Goal: Task Accomplishment & Management: Complete application form

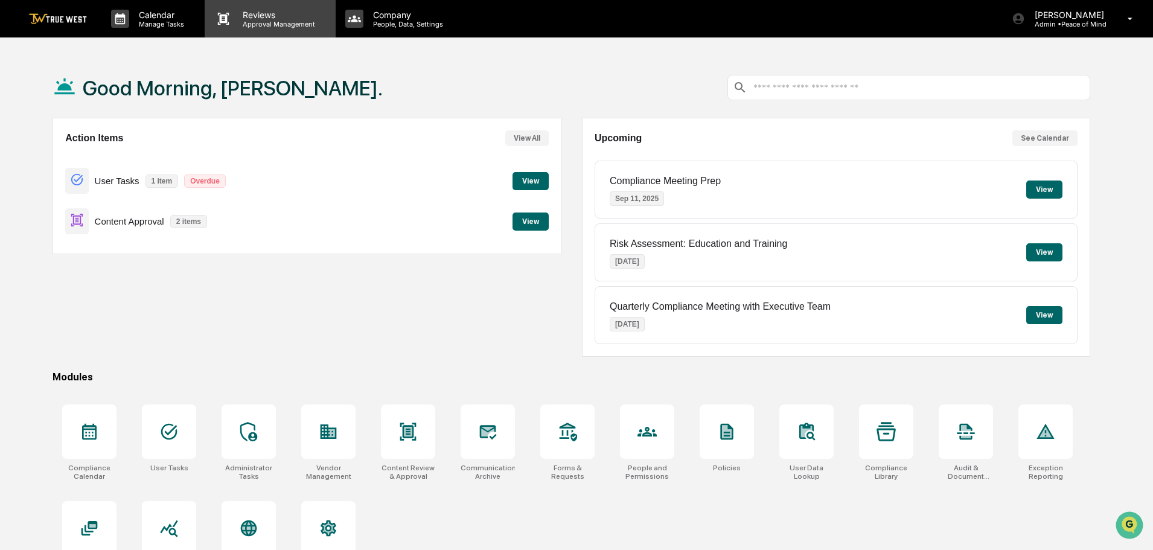
click at [263, 21] on p "Approval Management" at bounding box center [277, 24] width 88 height 8
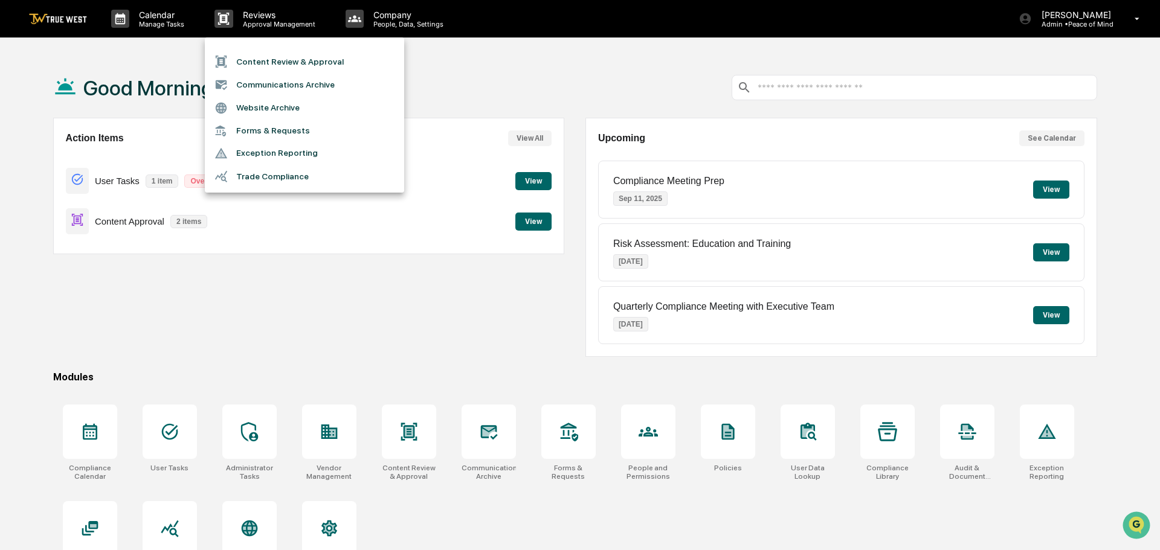
click at [257, 60] on li "Content Review & Approval" at bounding box center [304, 61] width 199 height 23
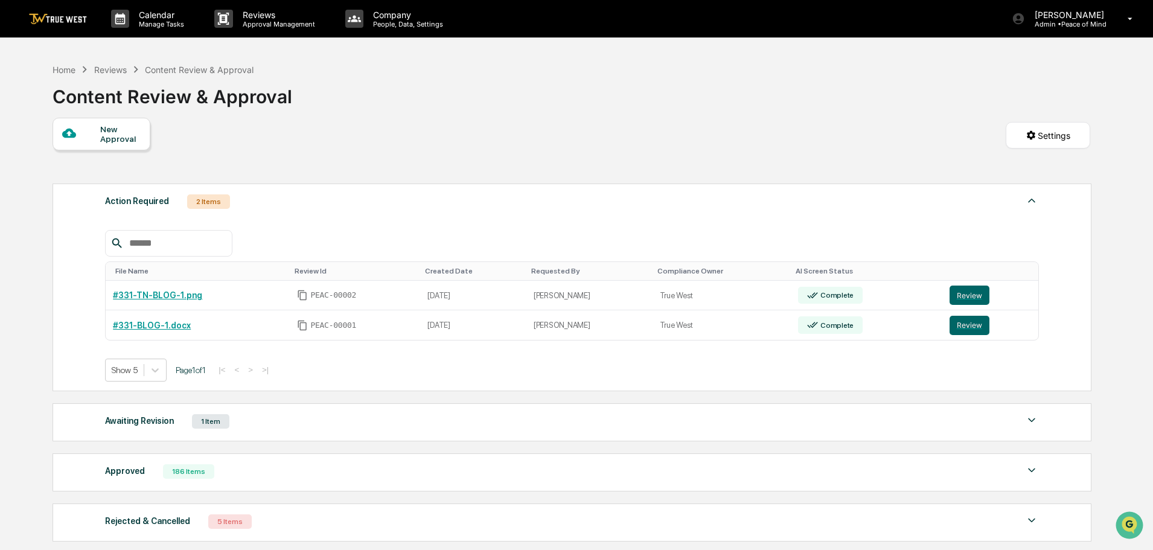
click at [102, 143] on div "New Approval" at bounding box center [120, 133] width 40 height 19
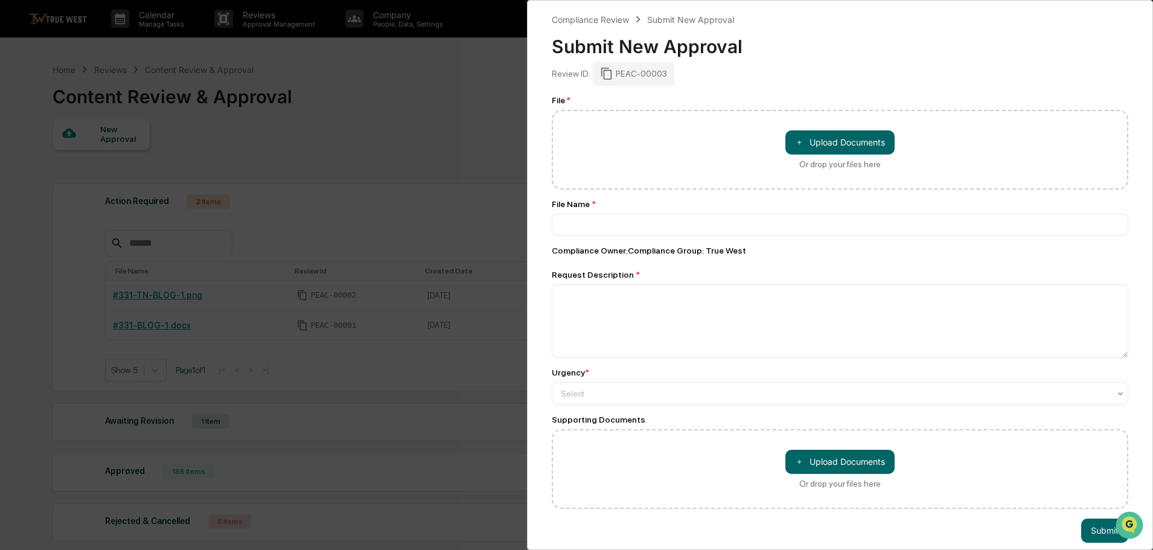
click at [597, 152] on div "＋ Upload Documents Or drop your files here" at bounding box center [840, 150] width 577 height 80
drag, startPoint x: 597, startPoint y: 152, endPoint x: 593, endPoint y: 146, distance: 6.9
click at [593, 146] on div "＋ Upload Documents Or drop your files here" at bounding box center [840, 150] width 577 height 80
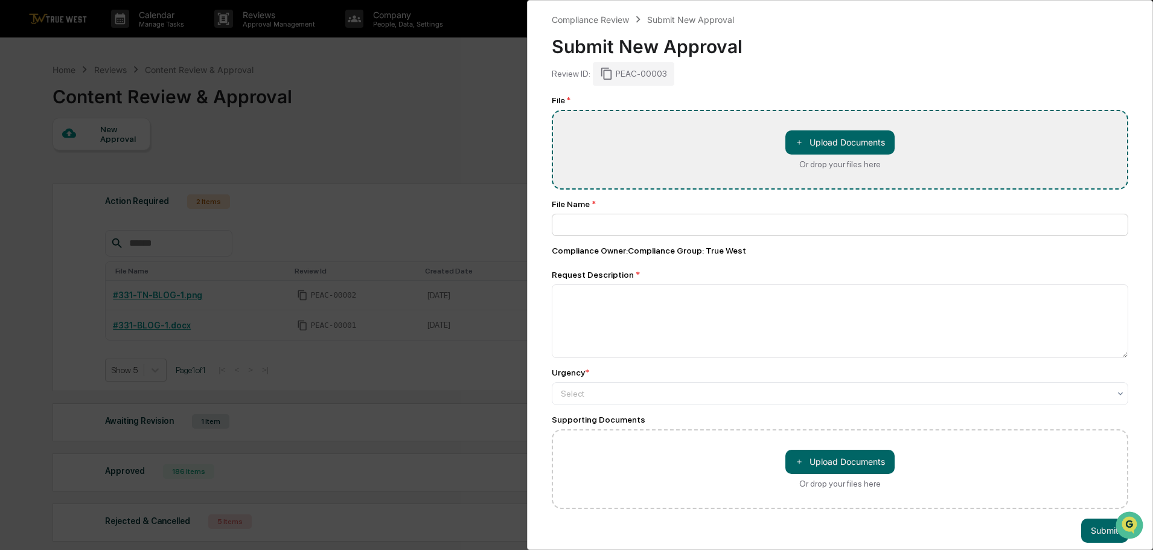
type input "**********"
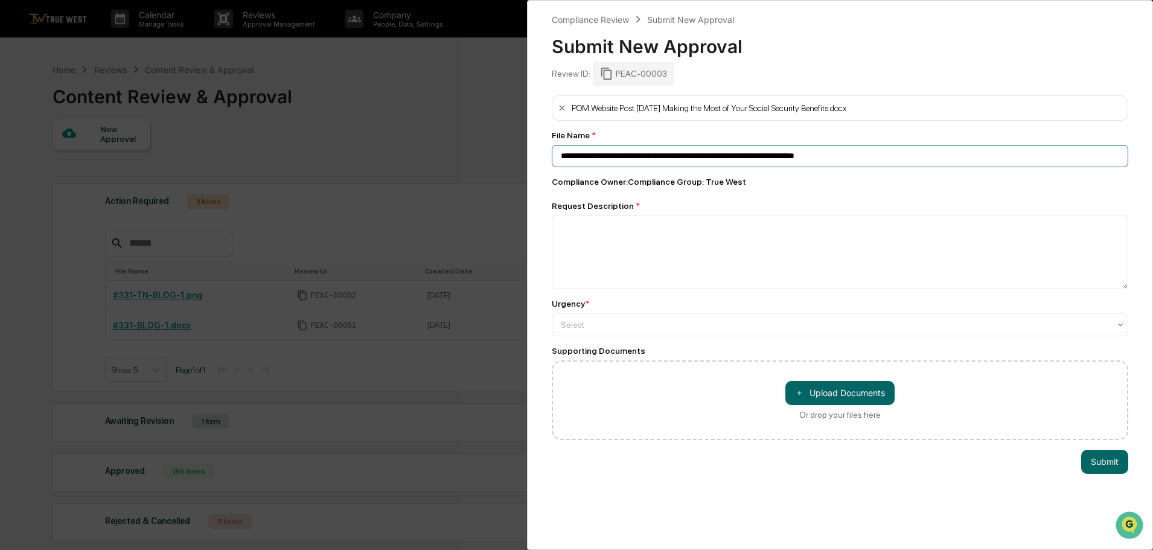
drag, startPoint x: 841, startPoint y: 157, endPoint x: 553, endPoint y: 164, distance: 288.2
click at [553, 164] on input "**********" at bounding box center [840, 156] width 577 height 22
click at [577, 232] on textarea at bounding box center [840, 253] width 577 height 74
paste textarea "**********"
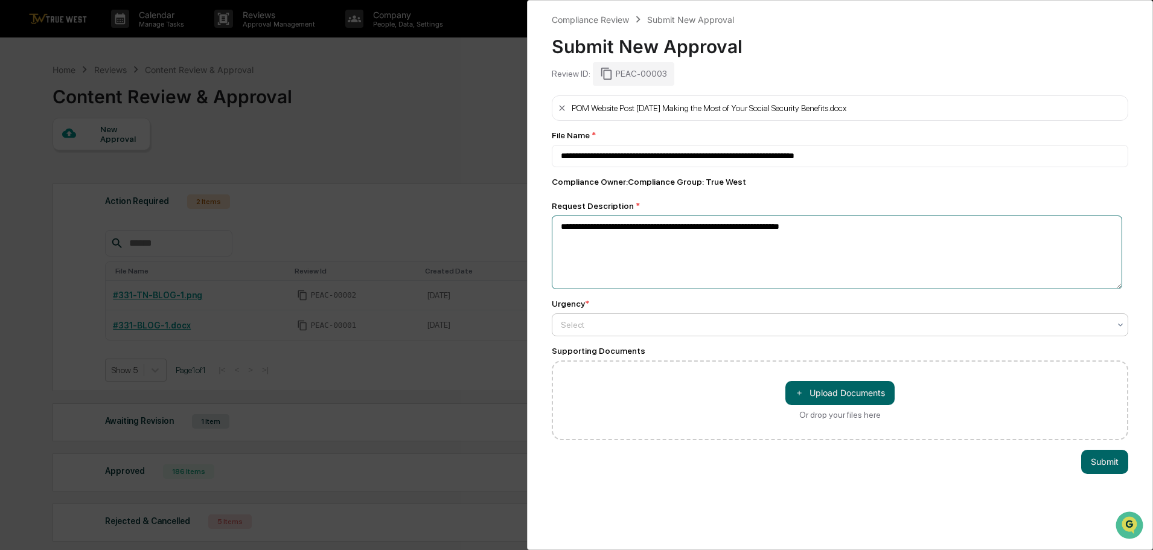
type textarea "**********"
click at [597, 323] on div at bounding box center [835, 325] width 549 height 12
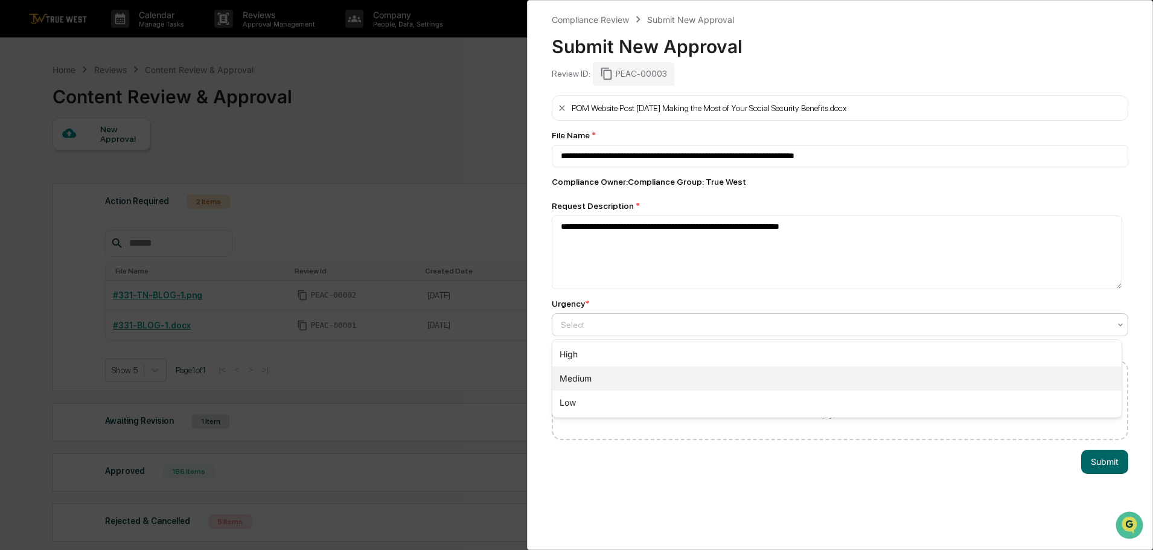
click at [573, 377] on div "Medium" at bounding box center [837, 379] width 569 height 24
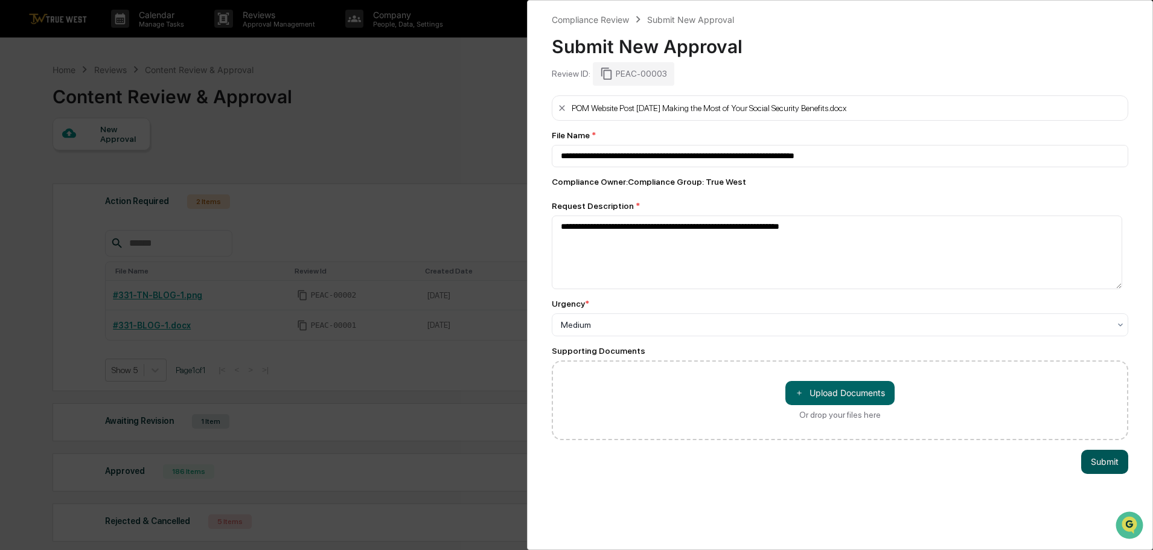
click at [1099, 461] on button "Submit" at bounding box center [1105, 462] width 47 height 24
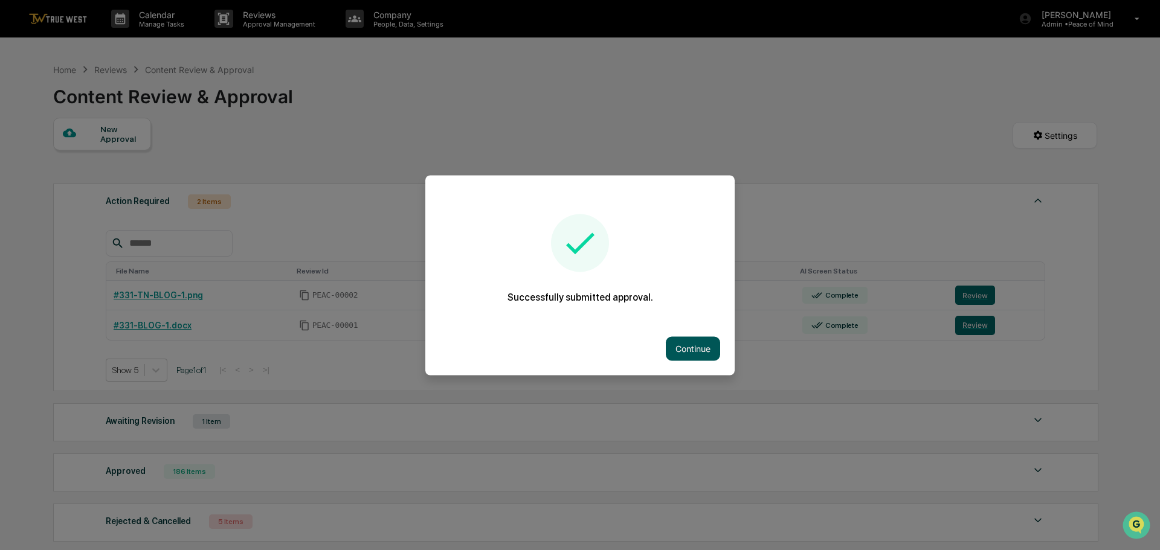
click at [688, 348] on button "Continue" at bounding box center [693, 348] width 54 height 24
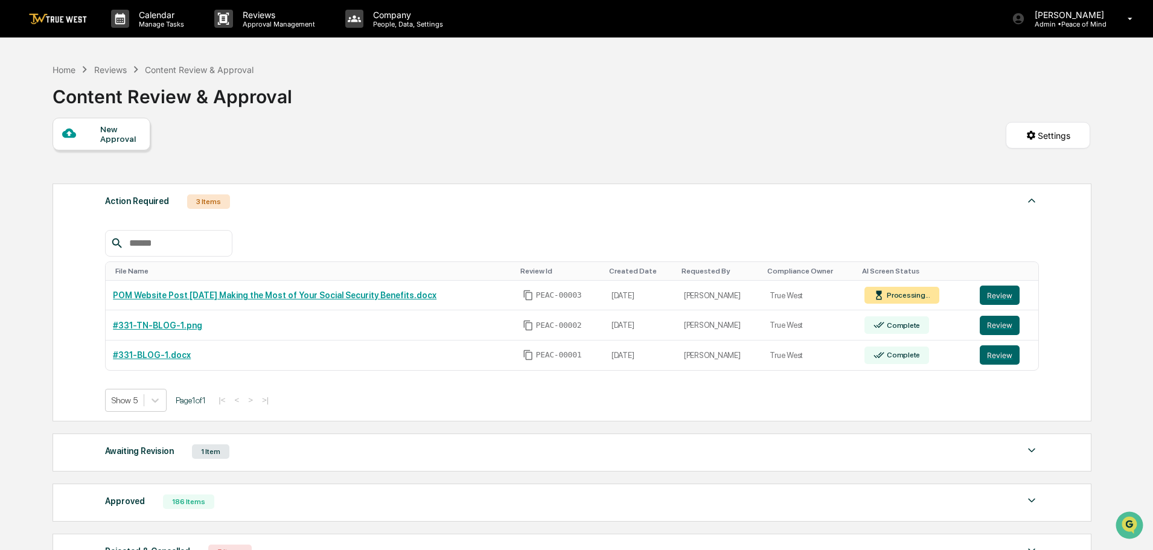
click at [118, 127] on div "New Approval" at bounding box center [120, 133] width 40 height 19
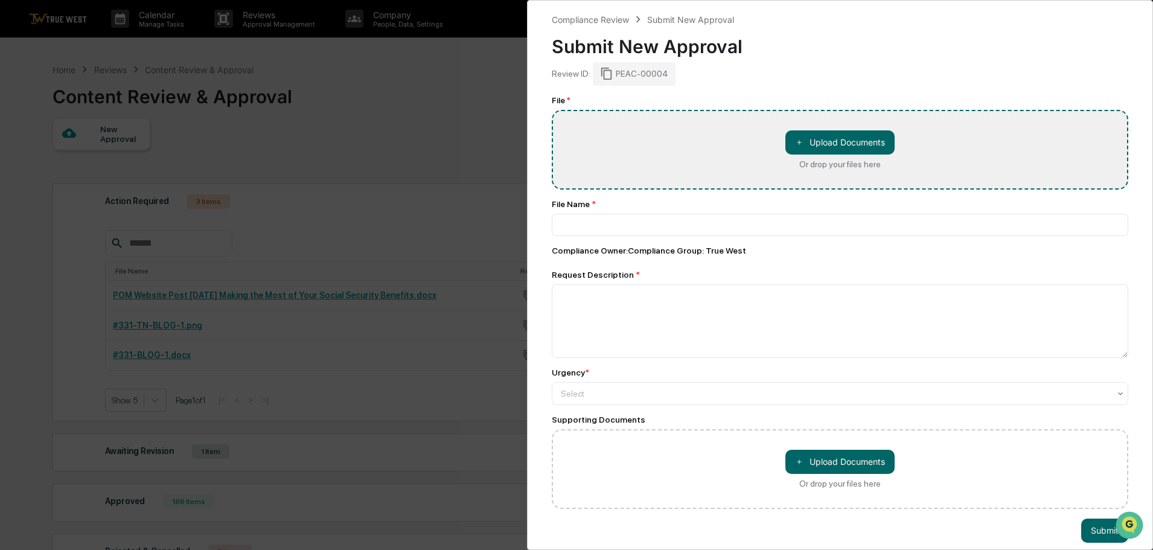
type input "**********"
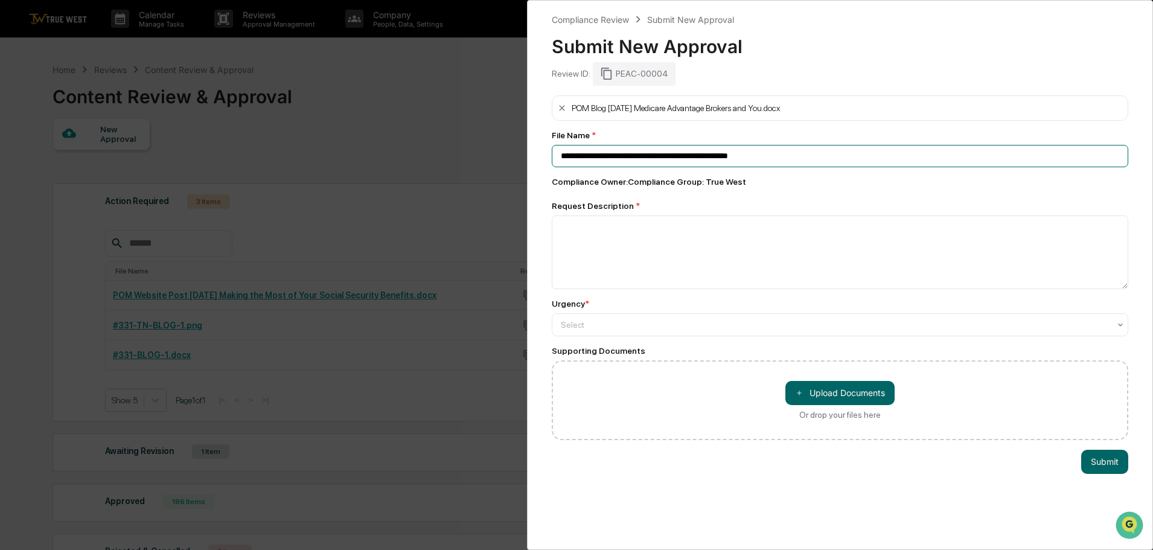
drag, startPoint x: 770, startPoint y: 156, endPoint x: 541, endPoint y: 155, distance: 228.9
click at [541, 155] on div "**********" at bounding box center [840, 275] width 626 height 550
click at [575, 235] on textarea at bounding box center [840, 253] width 577 height 74
paste textarea "**********"
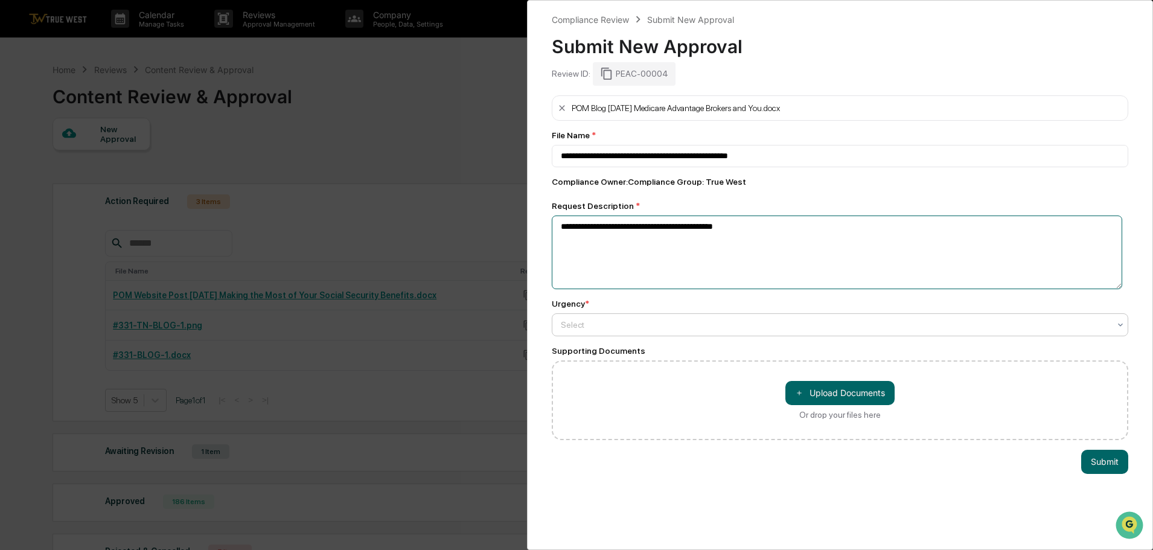
type textarea "**********"
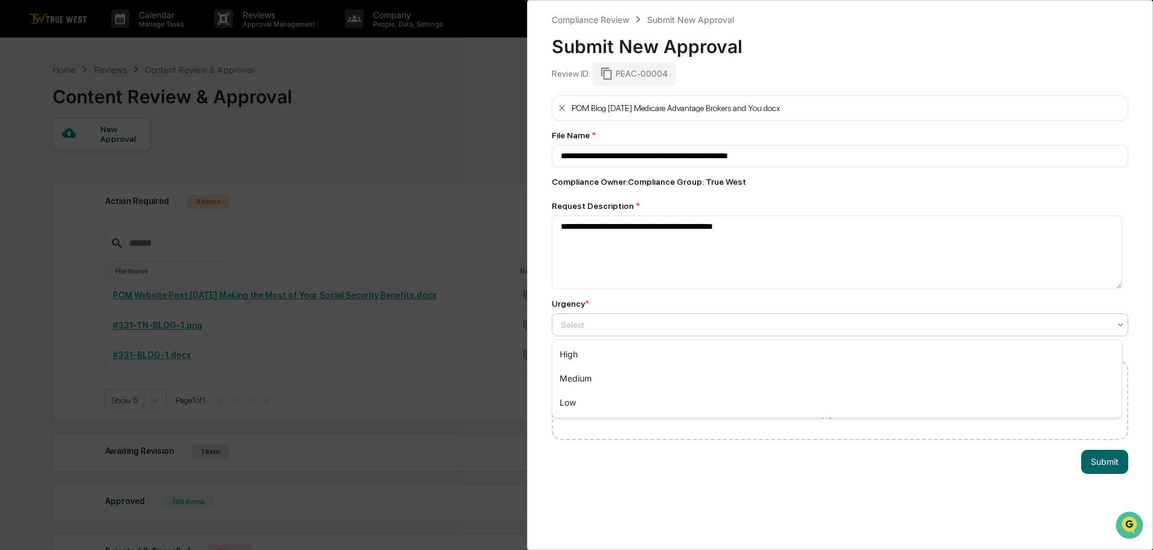
click at [580, 321] on div at bounding box center [835, 325] width 549 height 12
click at [579, 379] on div "Medium" at bounding box center [837, 379] width 569 height 24
click at [1102, 461] on button "Submit" at bounding box center [1105, 462] width 47 height 24
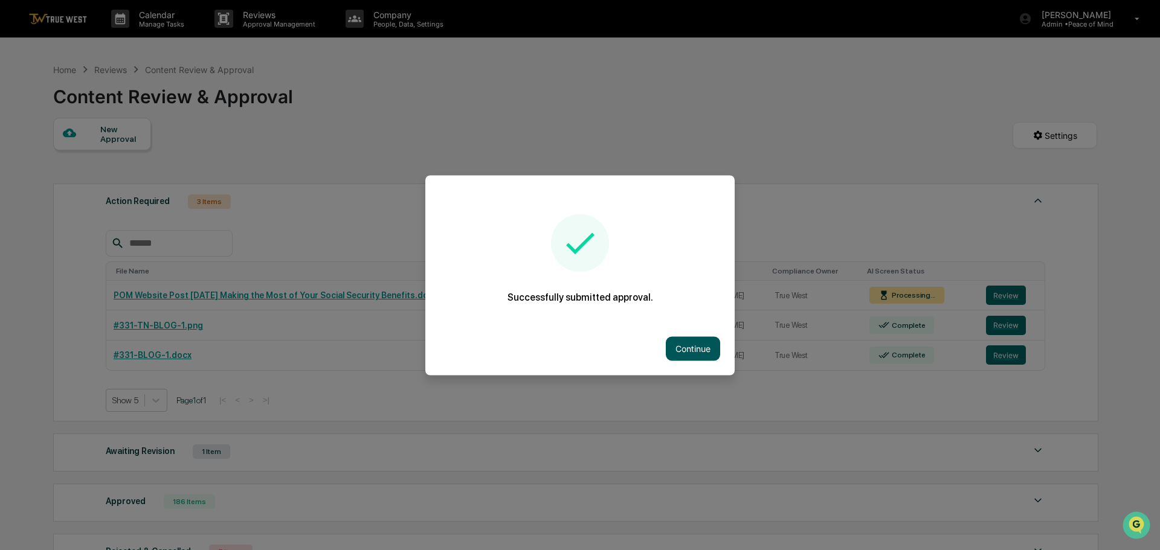
click at [691, 352] on button "Continue" at bounding box center [693, 348] width 54 height 24
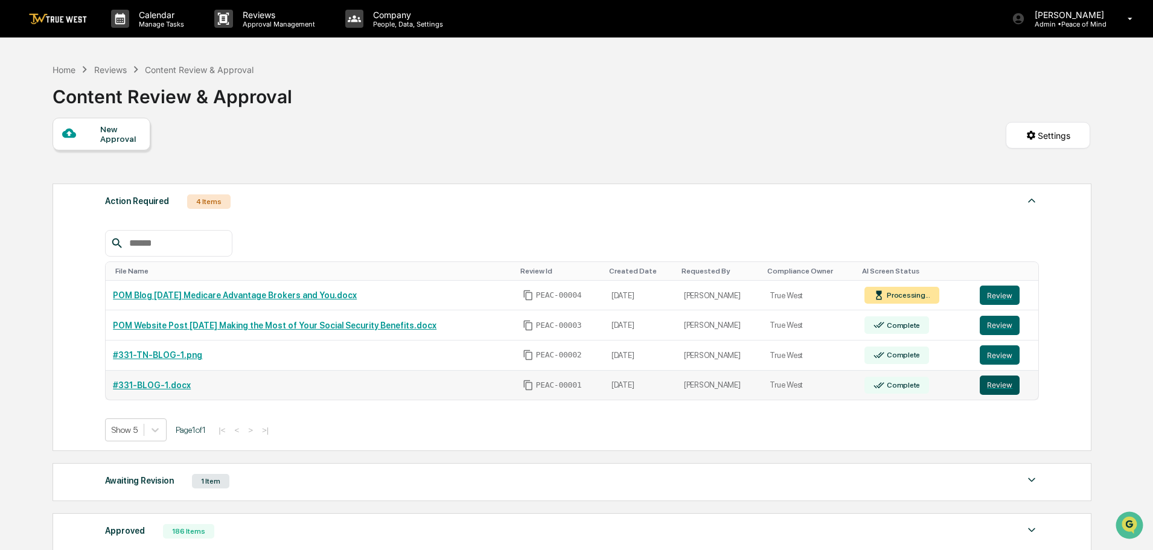
click at [995, 386] on button "Review" at bounding box center [1000, 385] width 40 height 19
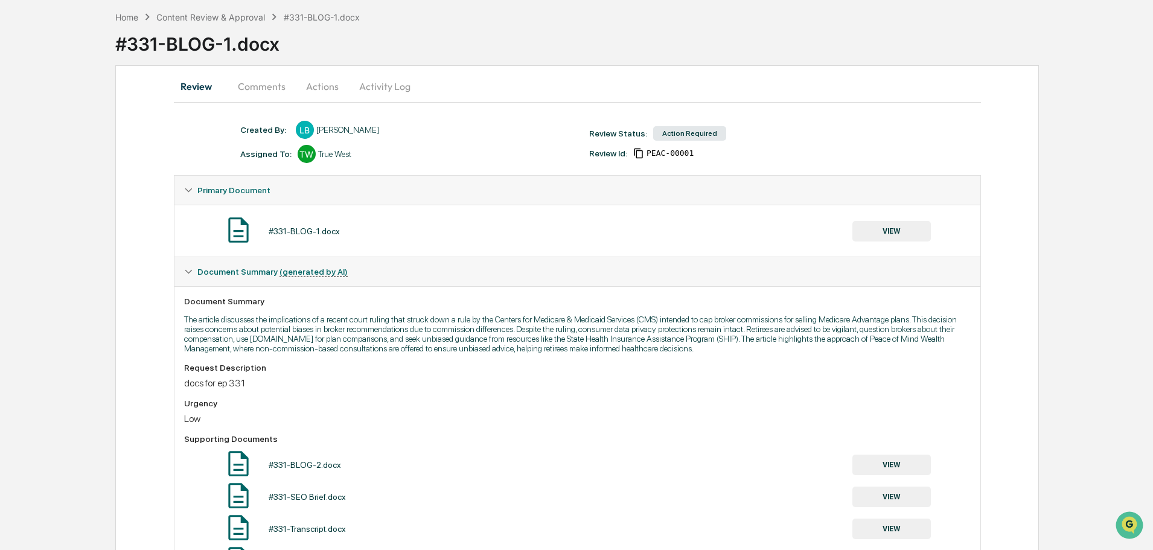
scroll to position [51, 0]
click at [892, 235] on button "VIEW" at bounding box center [892, 232] width 79 height 21
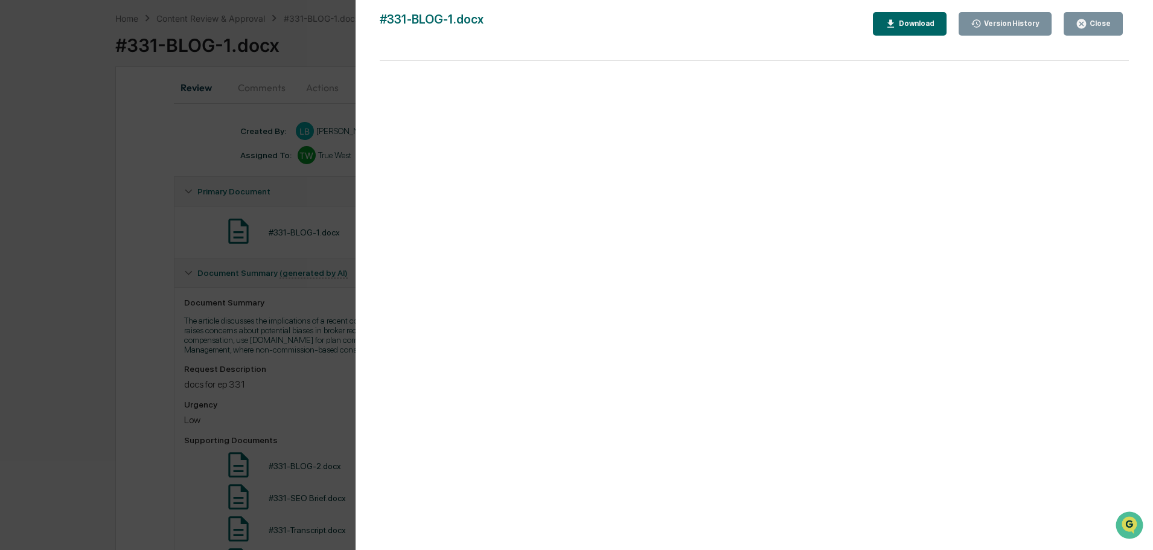
click at [1102, 25] on div "Close" at bounding box center [1100, 23] width 24 height 8
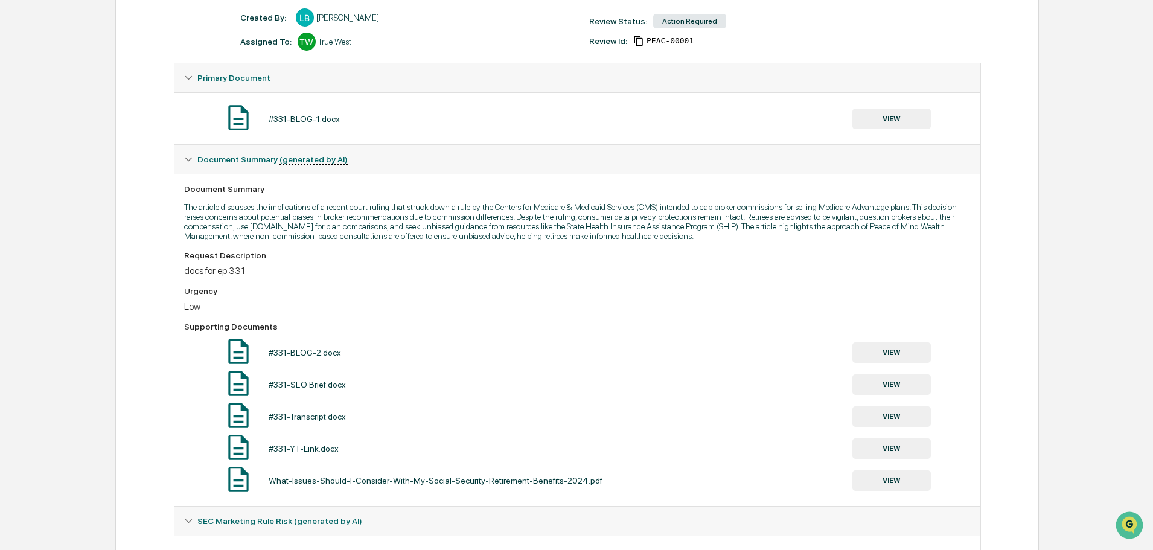
scroll to position [172, 0]
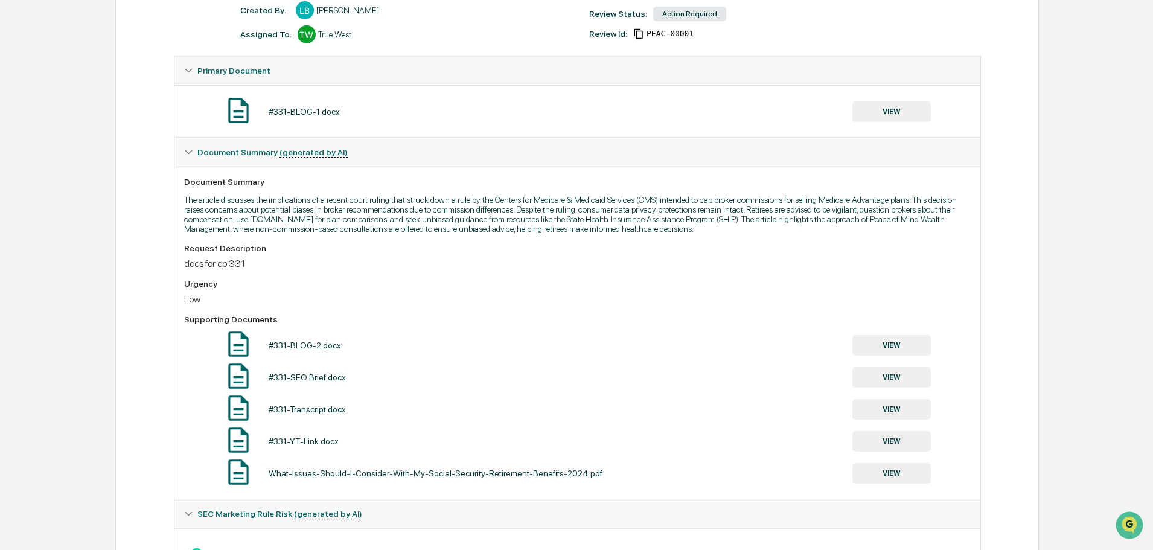
click at [884, 438] on button "VIEW" at bounding box center [892, 441] width 79 height 21
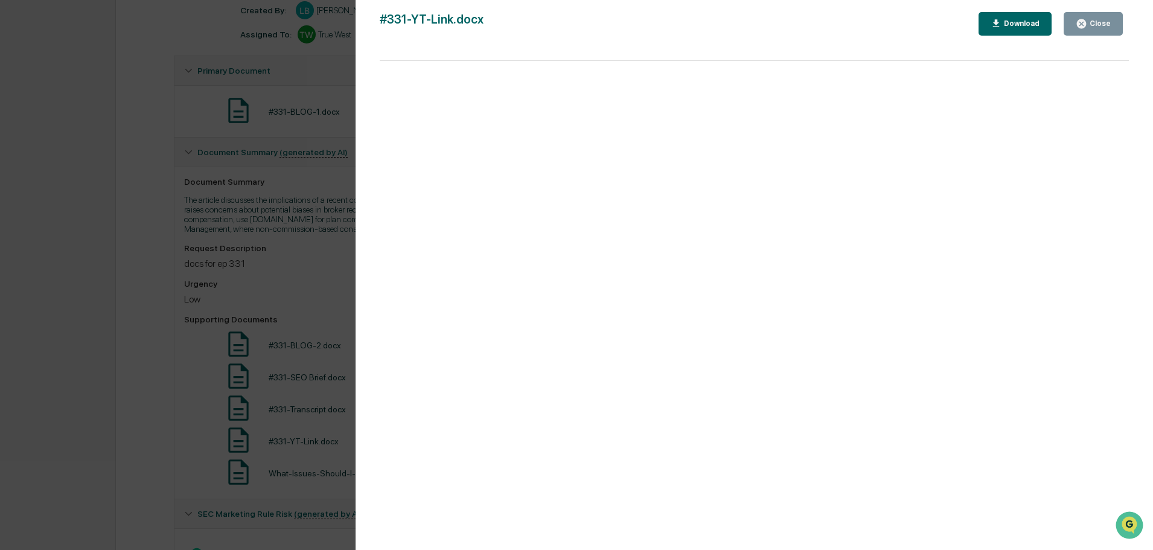
click at [321, 73] on div "Version History [DATE] 05:53 PM [PERSON_NAME] #331-YT-Link.docx Close Download …" at bounding box center [576, 275] width 1153 height 550
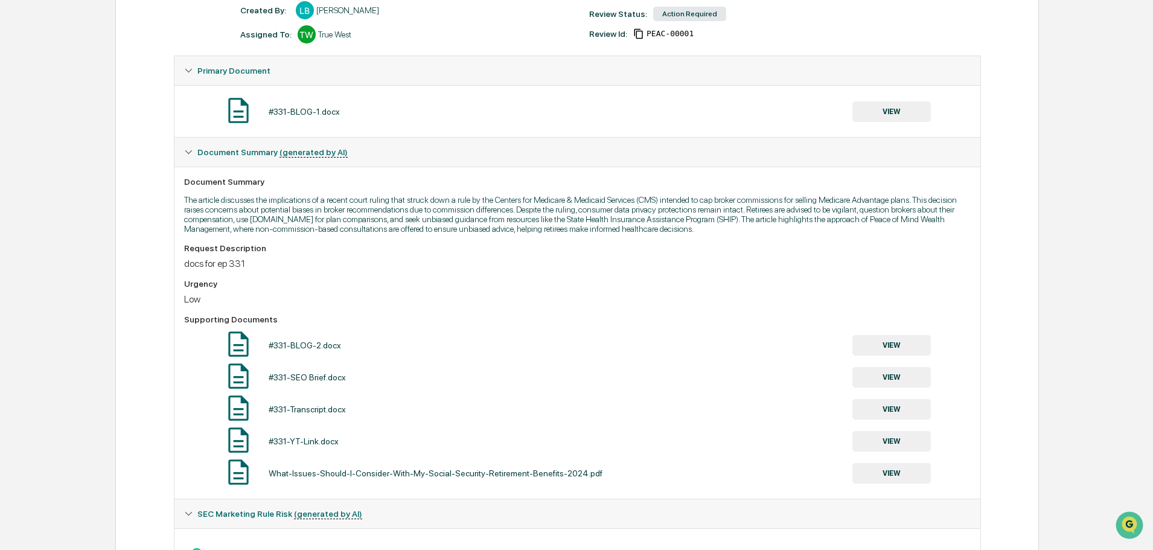
click at [892, 412] on button "VIEW" at bounding box center [892, 409] width 79 height 21
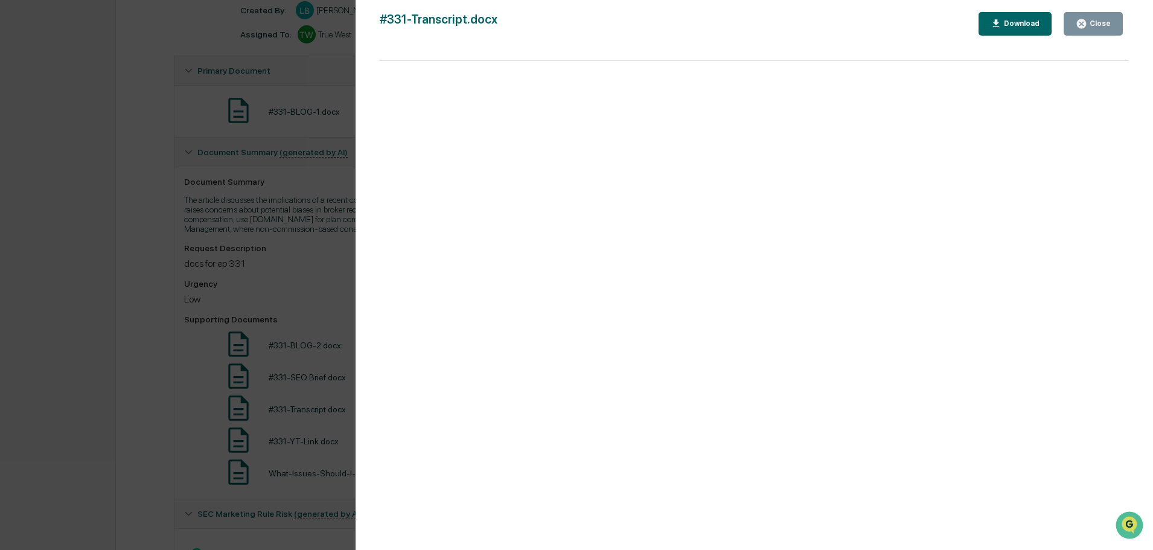
click at [1096, 18] on button "Close" at bounding box center [1093, 24] width 59 height 24
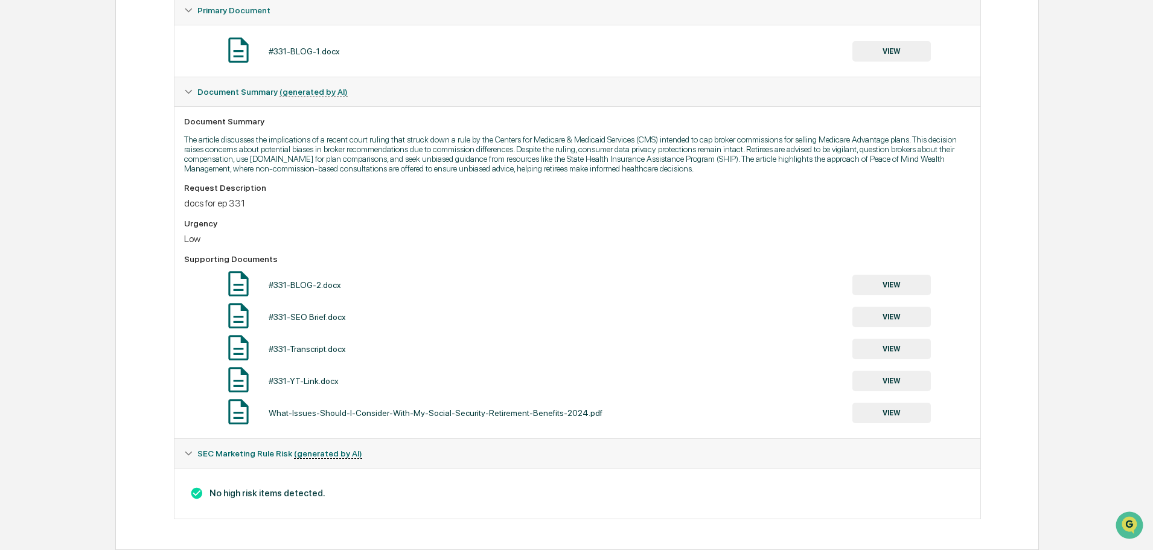
scroll to position [0, 0]
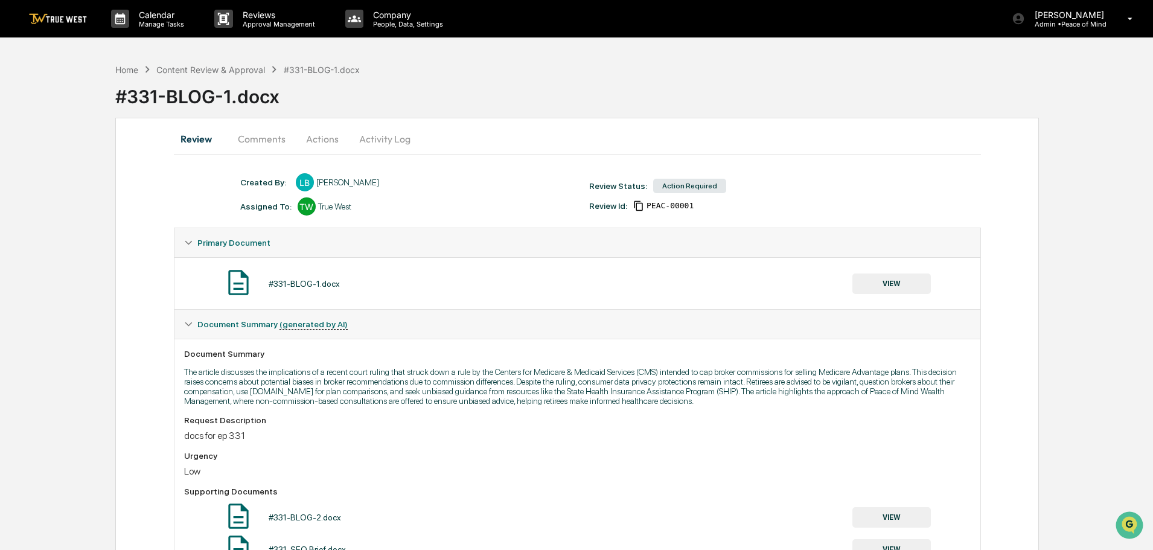
click at [324, 138] on button "Actions" at bounding box center [322, 138] width 54 height 29
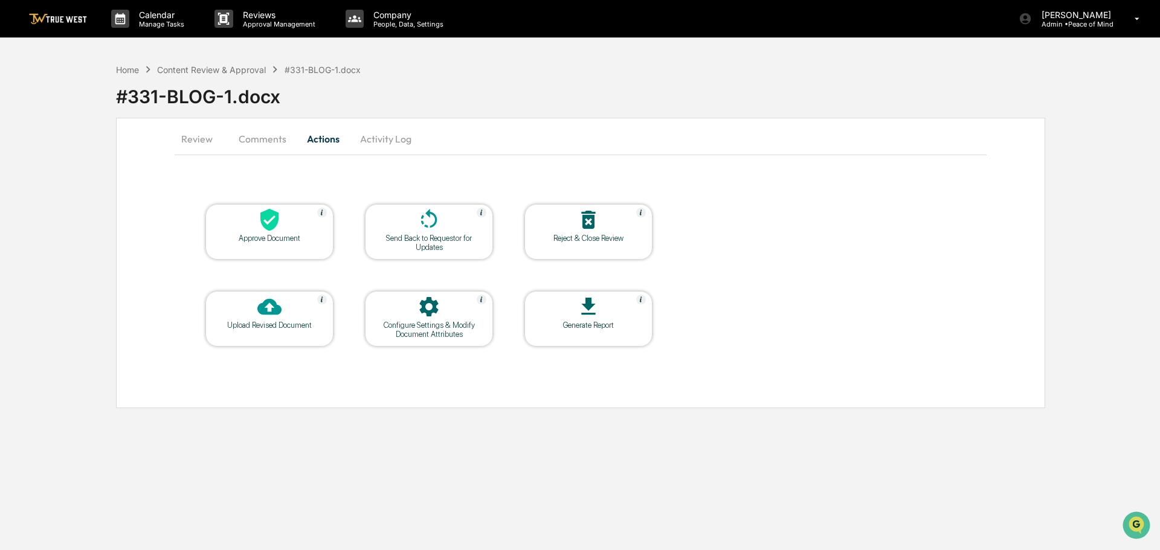
click at [271, 222] on icon at bounding box center [269, 220] width 18 height 22
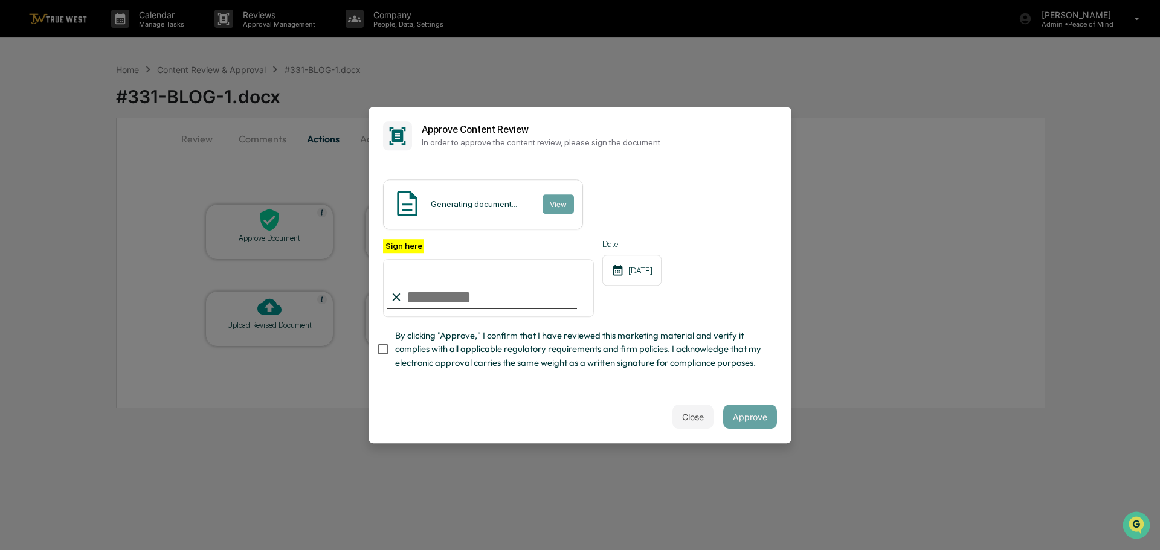
click at [712, 184] on div "Generating document... View" at bounding box center [580, 204] width 394 height 50
click at [550, 196] on button "View" at bounding box center [557, 203] width 31 height 19
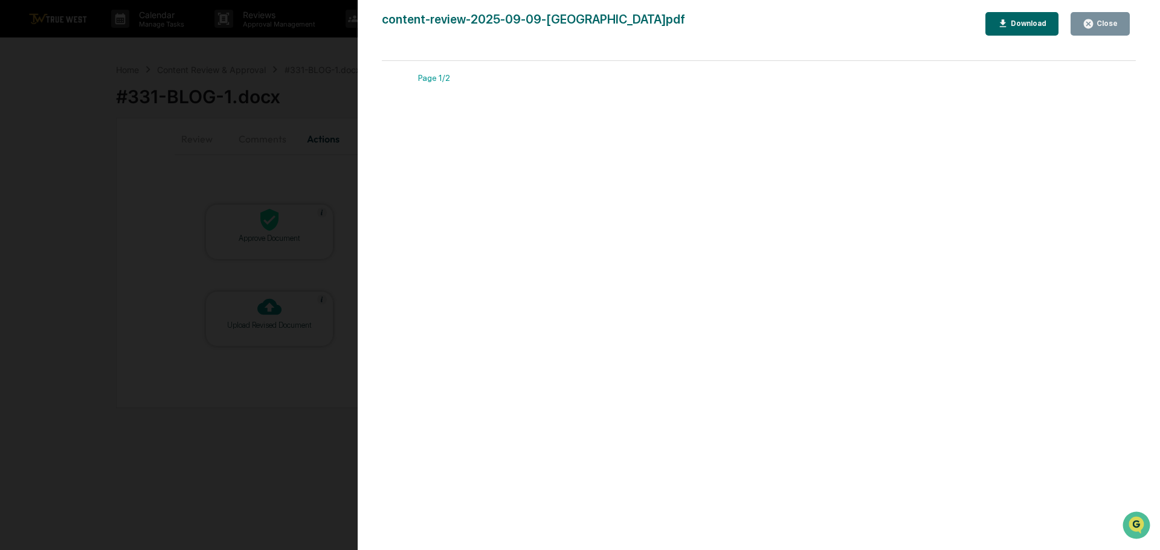
click at [325, 59] on div "Version History [DATE] 06:47 PM [PERSON_NAME] content-review-2025-09-09-LaraBus…" at bounding box center [580, 275] width 1160 height 550
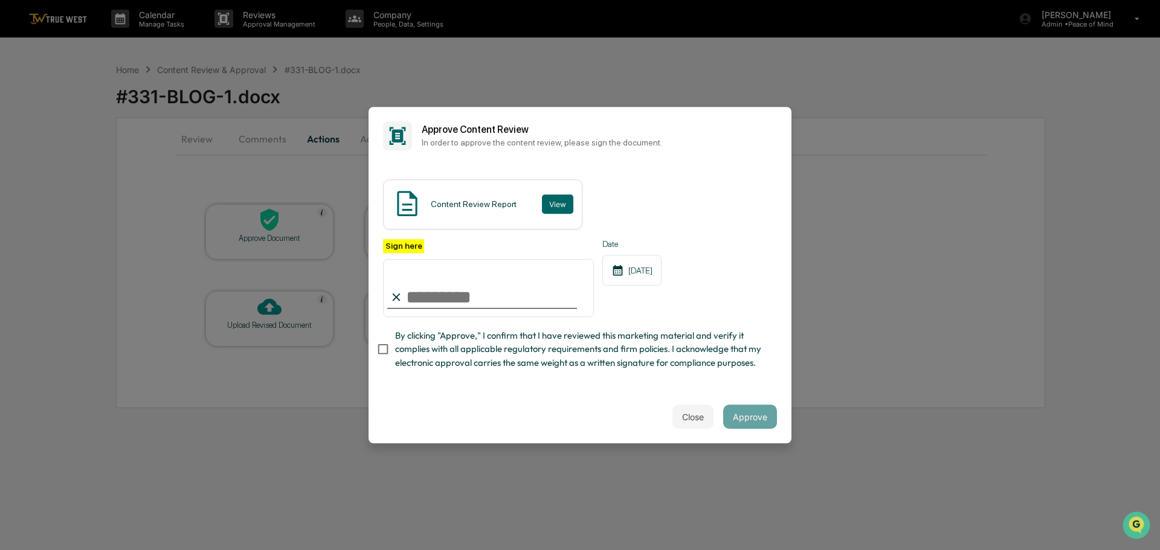
click at [441, 295] on input "Sign here" at bounding box center [488, 288] width 211 height 58
type input "**********"
click at [752, 419] on button "Approve" at bounding box center [750, 417] width 54 height 24
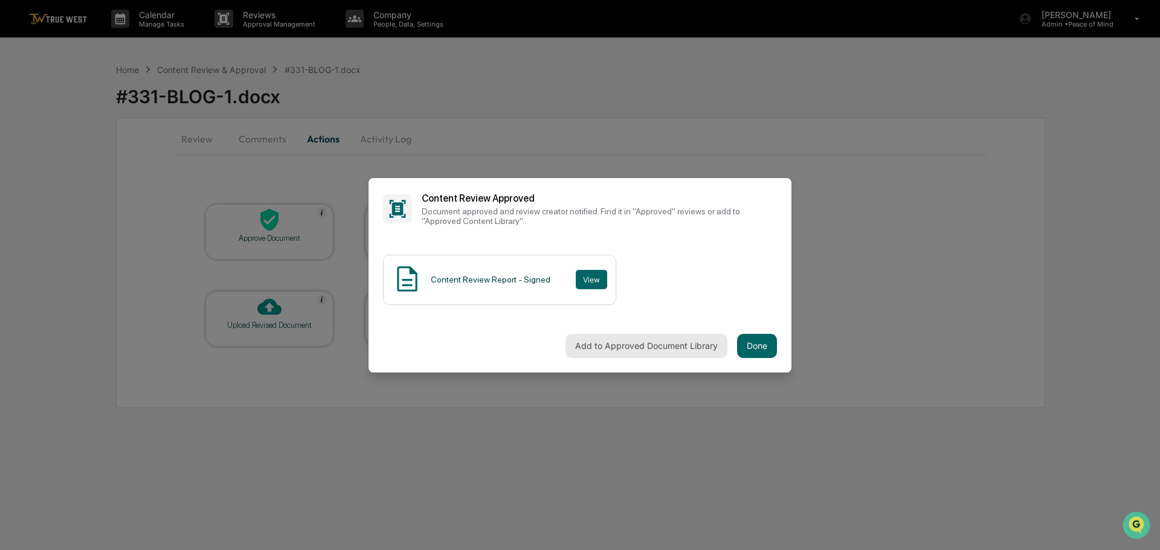
click at [625, 351] on button "Add to Approved Document Library" at bounding box center [646, 346] width 162 height 24
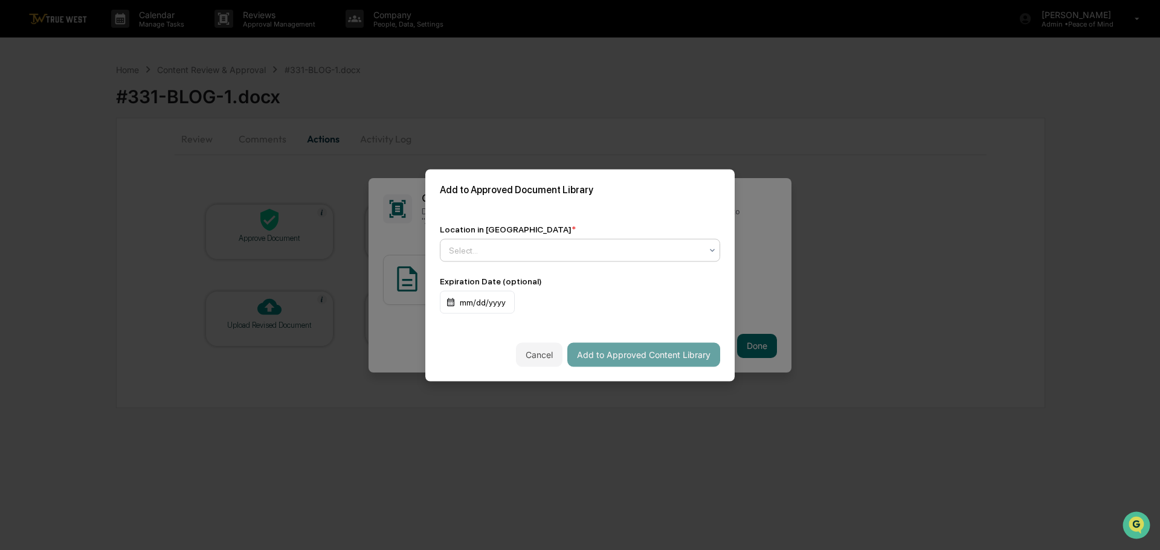
click at [550, 254] on div at bounding box center [575, 250] width 252 height 12
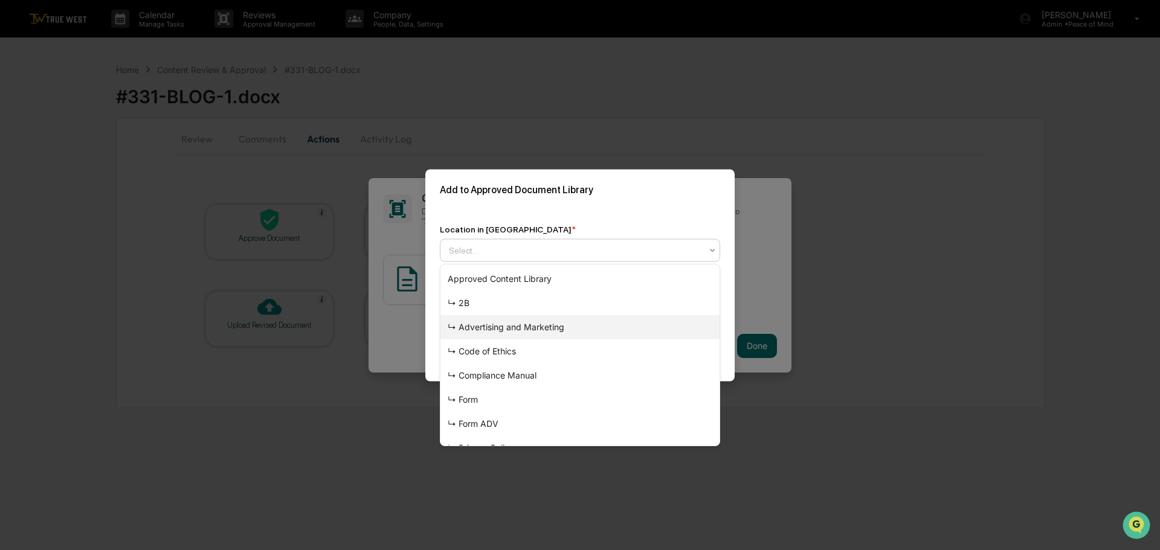
click at [525, 323] on div "↳ Advertising and Marketing" at bounding box center [579, 327] width 279 height 24
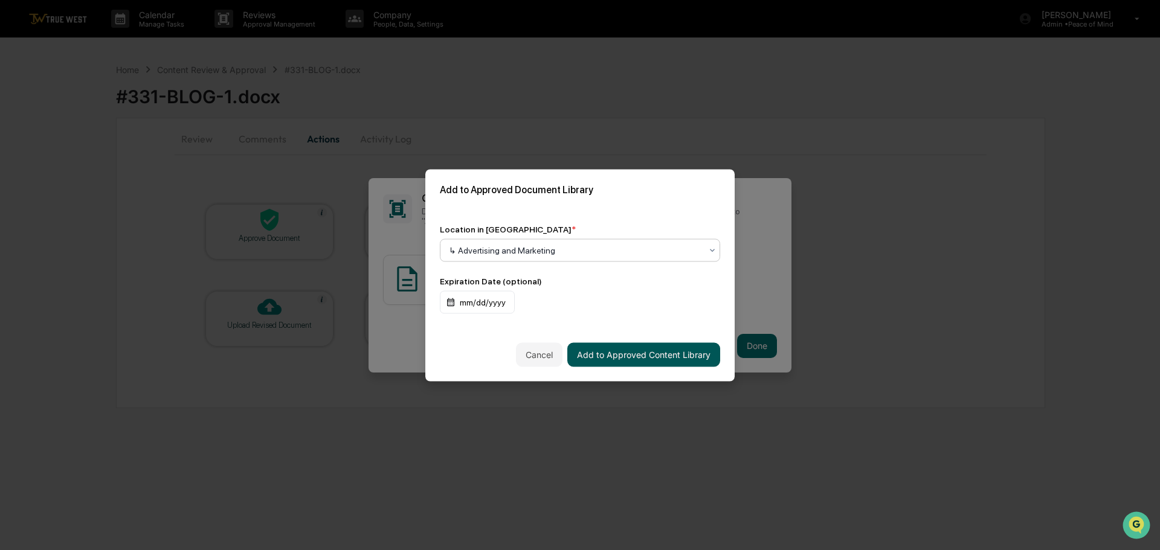
click at [643, 353] on button "Add to Approved Content Library" at bounding box center [643, 354] width 153 height 24
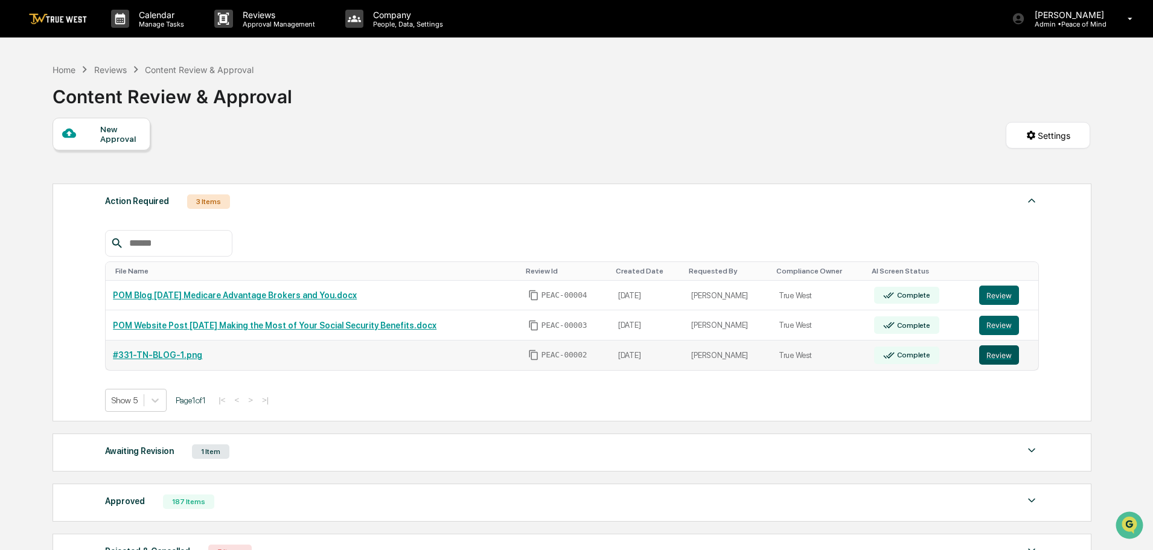
click at [992, 354] on button "Review" at bounding box center [1000, 354] width 40 height 19
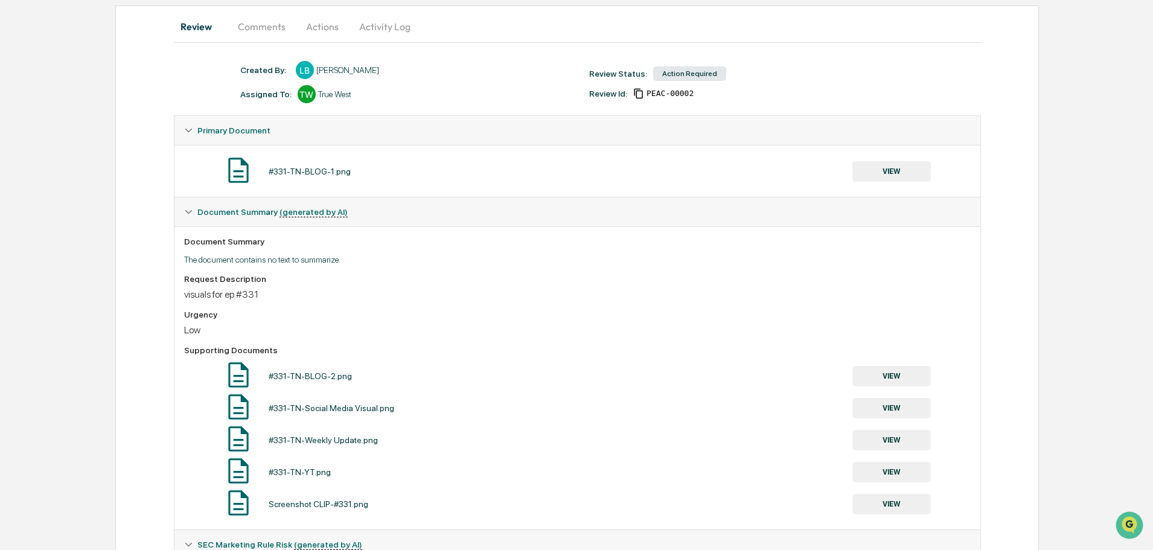
scroll to position [83, 0]
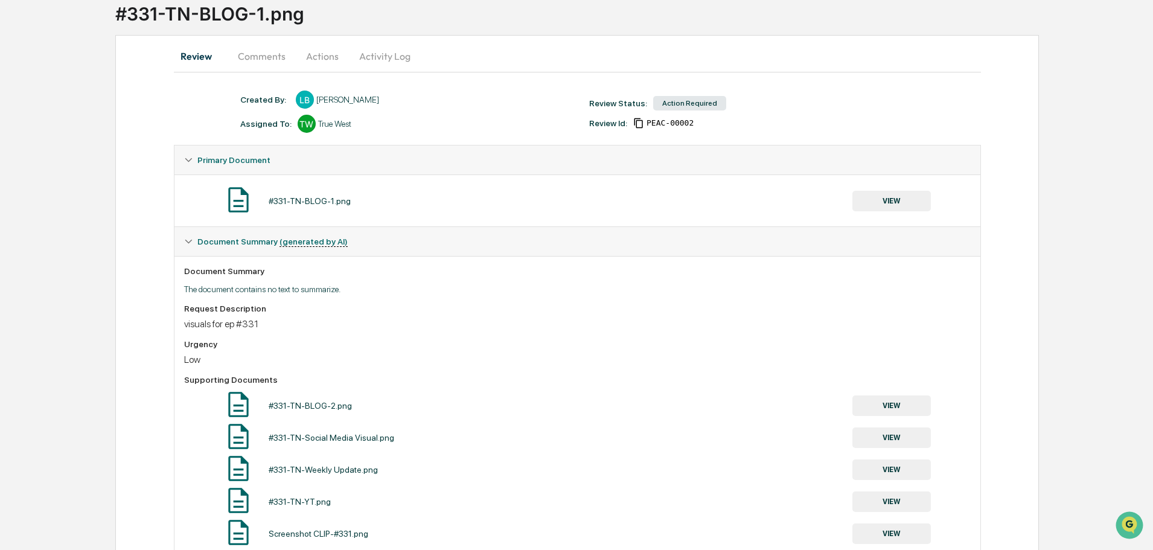
click at [894, 201] on button "VIEW" at bounding box center [892, 201] width 79 height 21
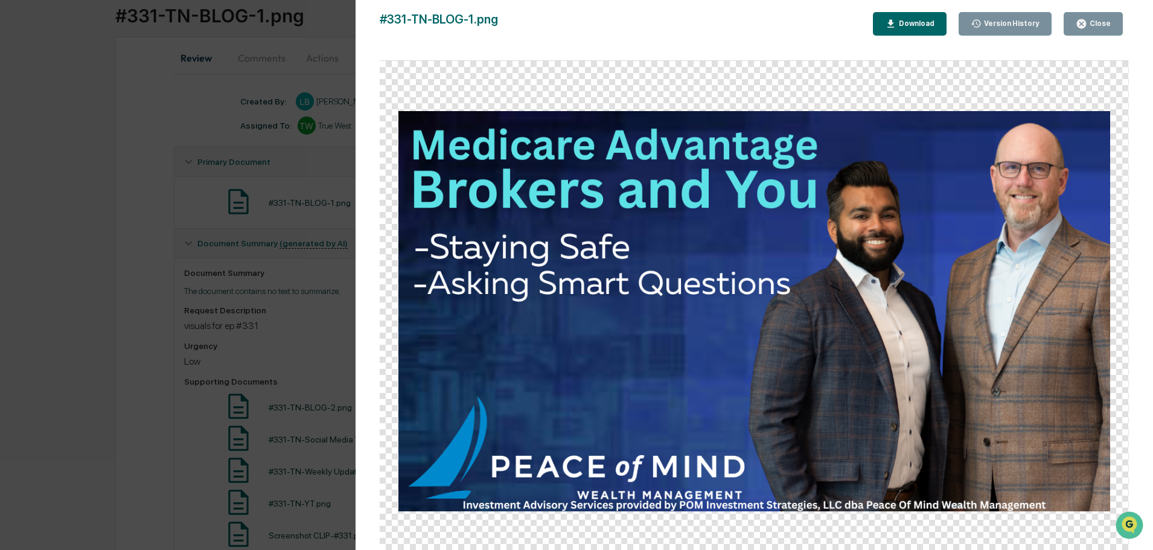
scroll to position [0, 0]
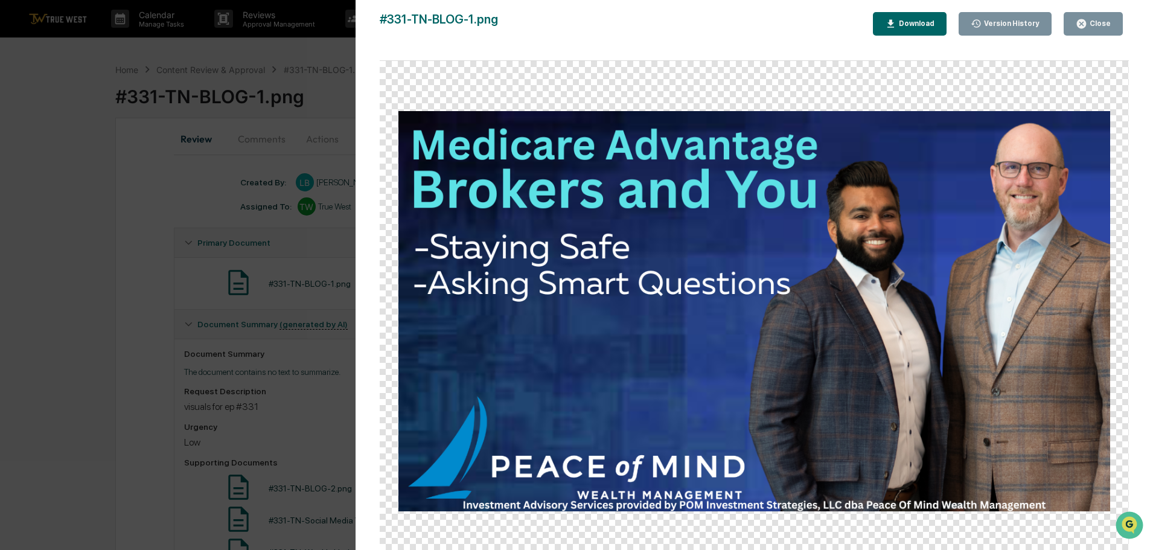
click at [1086, 27] on icon "button" at bounding box center [1081, 23] width 9 height 9
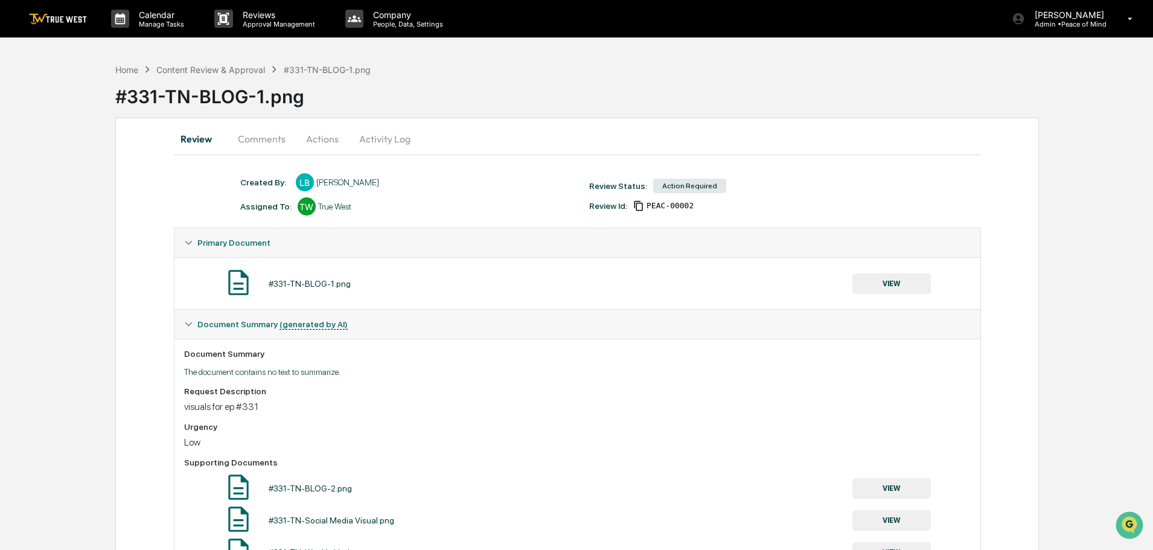
click at [317, 135] on button "Actions" at bounding box center [322, 138] width 54 height 29
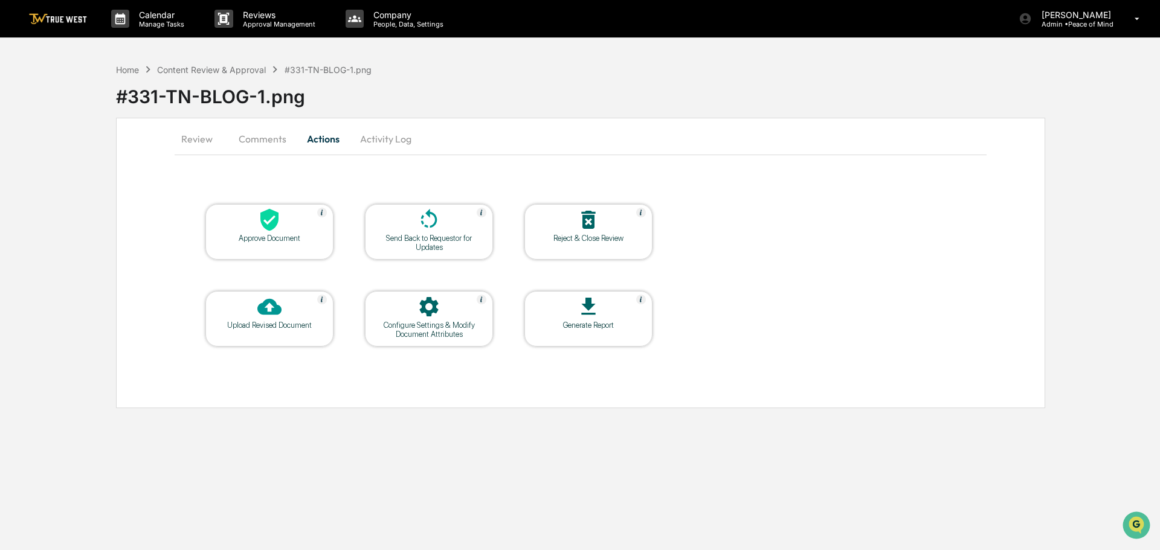
click at [265, 222] on icon at bounding box center [269, 220] width 24 height 24
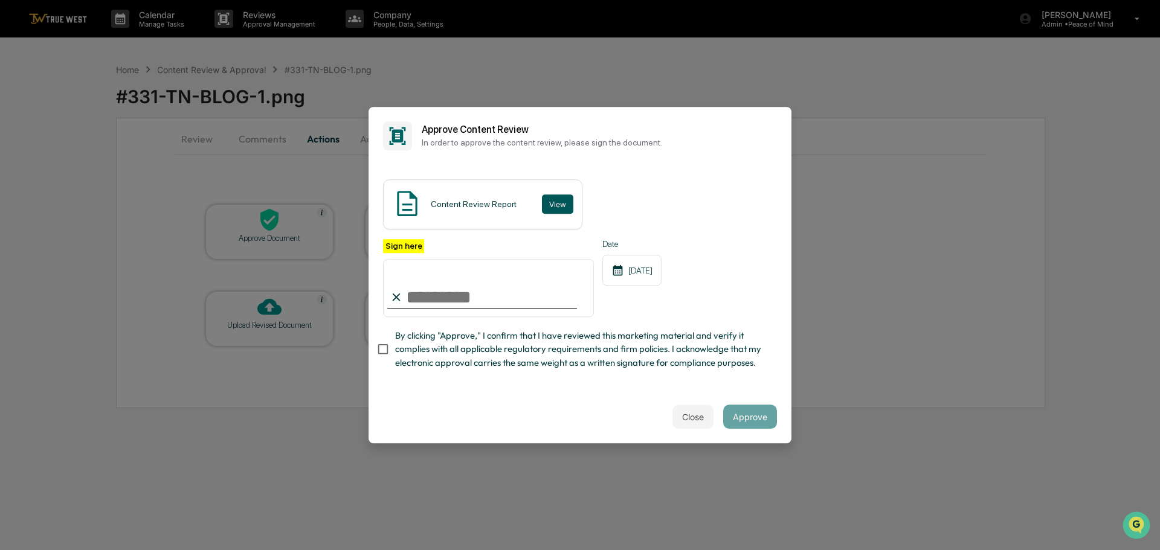
click at [559, 201] on button "View" at bounding box center [557, 203] width 31 height 19
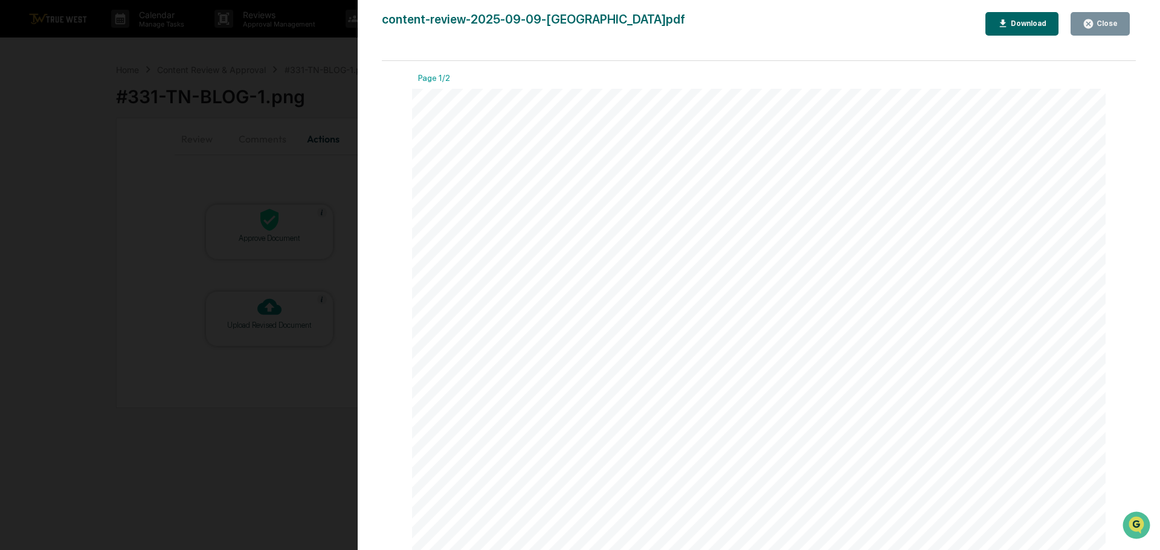
click at [341, 55] on div "Version History 09/09/2025, 06:48 PM Tammy Steffen content-review-2025-09-09-La…" at bounding box center [580, 275] width 1160 height 550
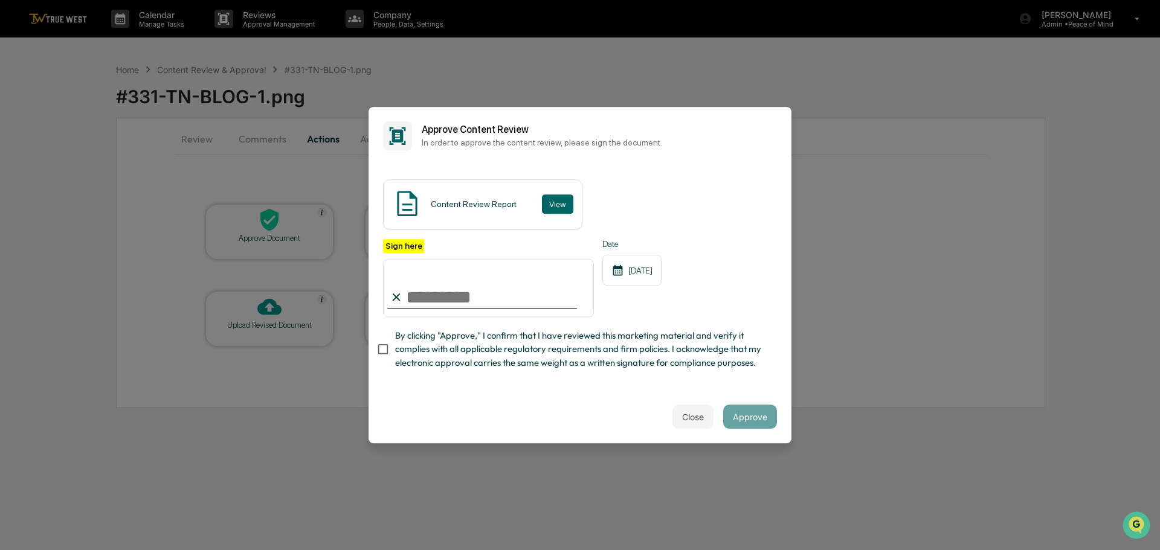
click at [515, 290] on input "Sign here" at bounding box center [488, 288] width 211 height 58
type input "**********"
click at [759, 418] on button "Approve" at bounding box center [750, 417] width 54 height 24
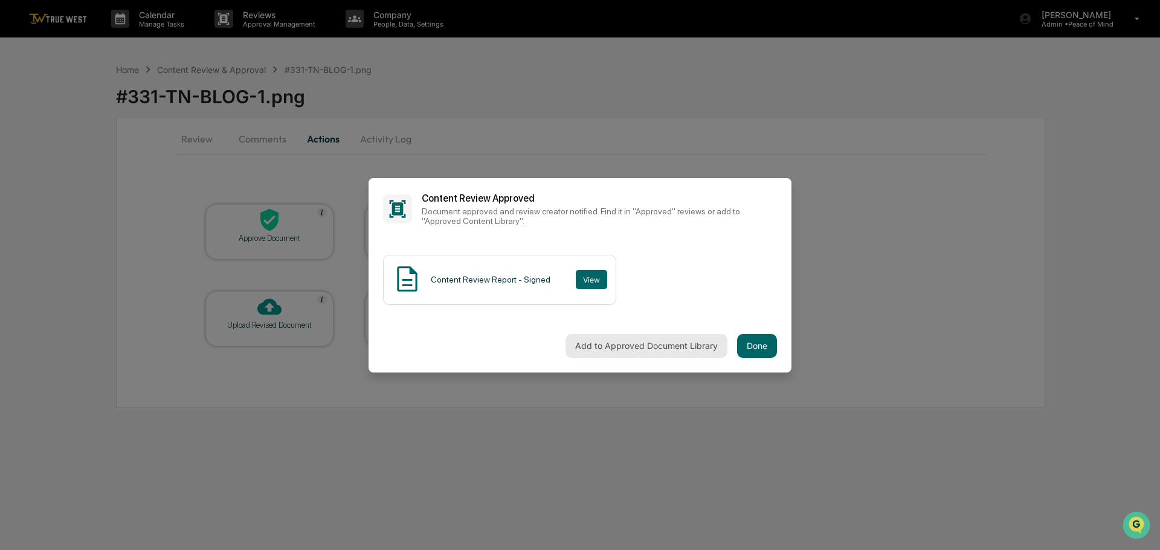
click at [638, 345] on button "Add to Approved Document Library" at bounding box center [646, 346] width 162 height 24
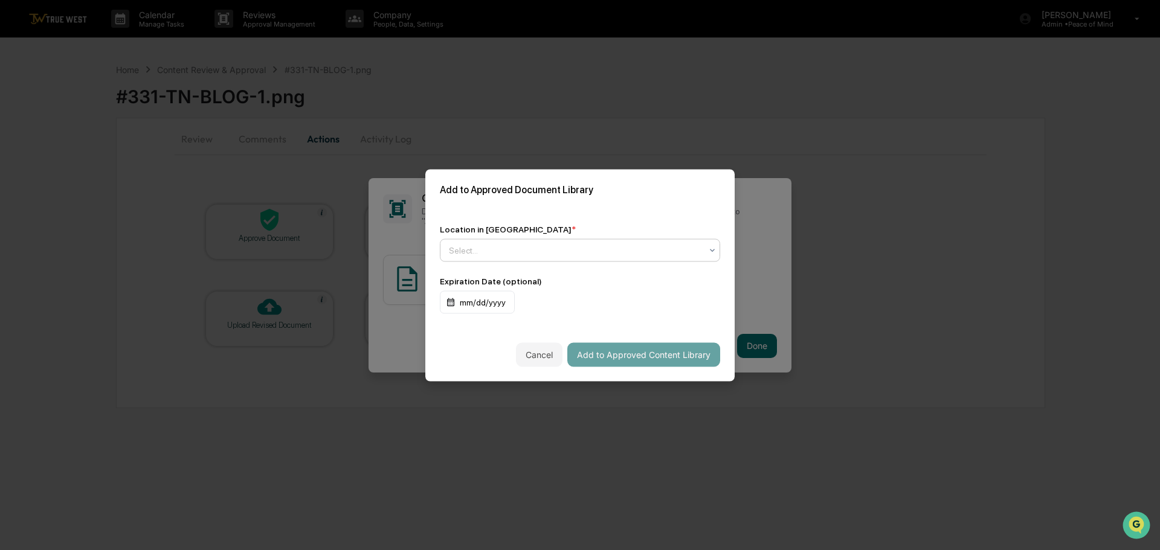
click at [561, 246] on div at bounding box center [575, 250] width 252 height 12
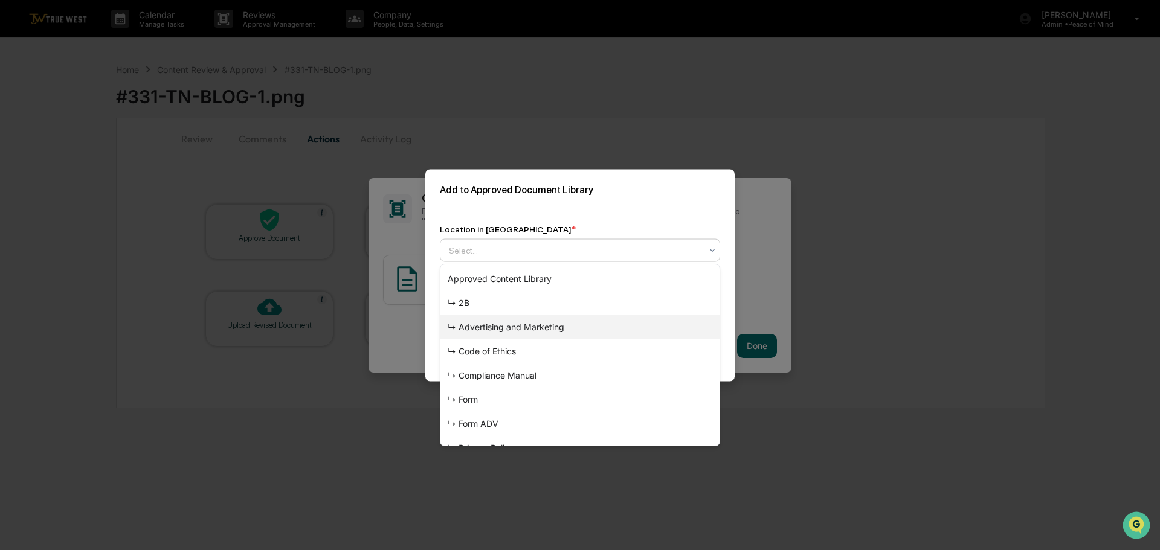
click at [533, 327] on div "↳ Advertising and Marketing" at bounding box center [579, 327] width 279 height 24
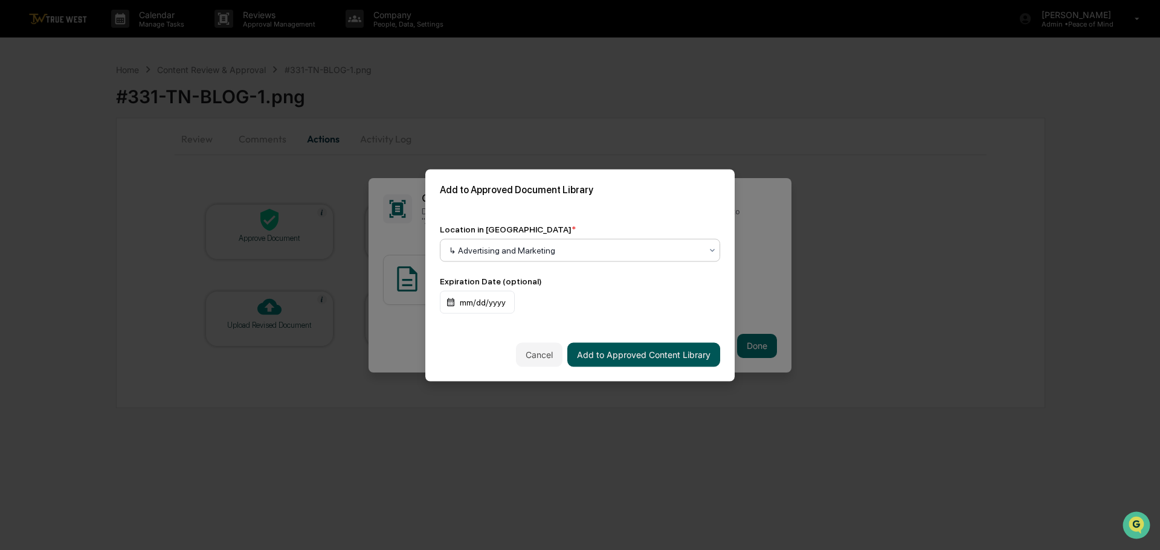
click at [625, 353] on button "Add to Approved Content Library" at bounding box center [643, 354] width 153 height 24
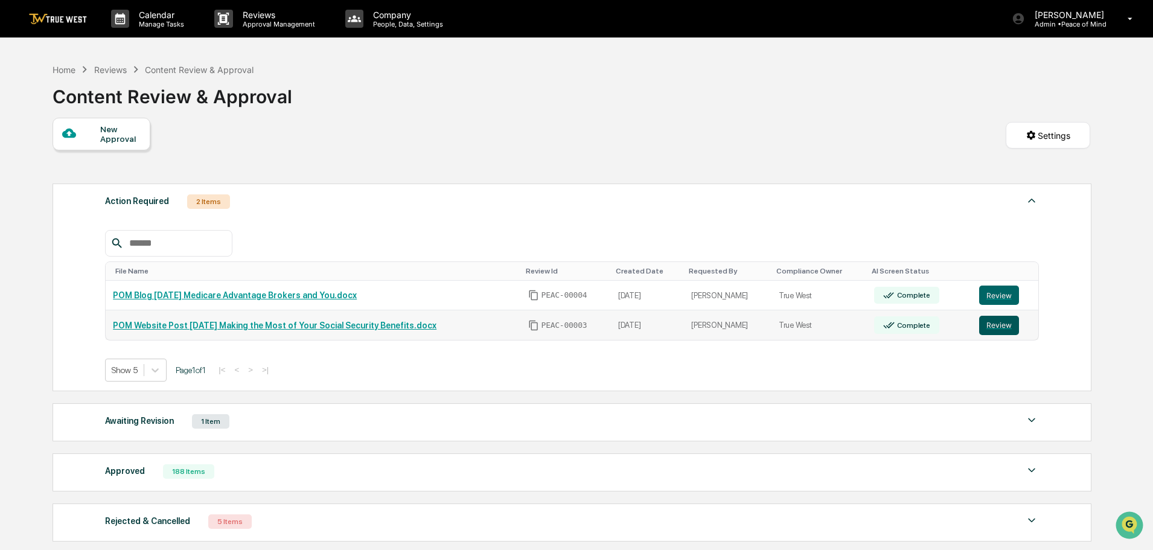
click at [995, 326] on button "Review" at bounding box center [1000, 325] width 40 height 19
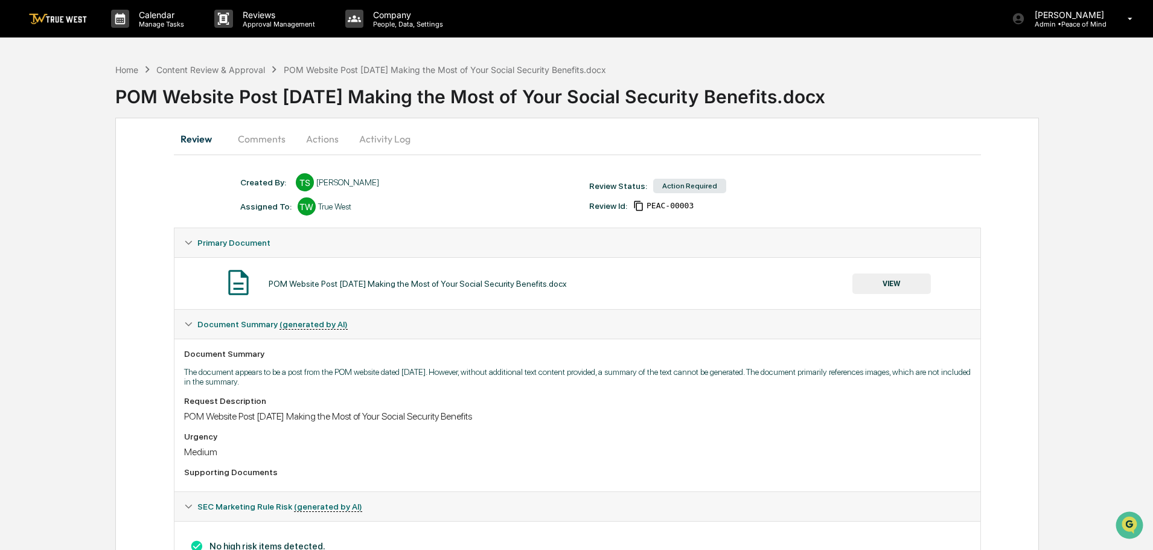
click at [318, 140] on button "Actions" at bounding box center [322, 138] width 54 height 29
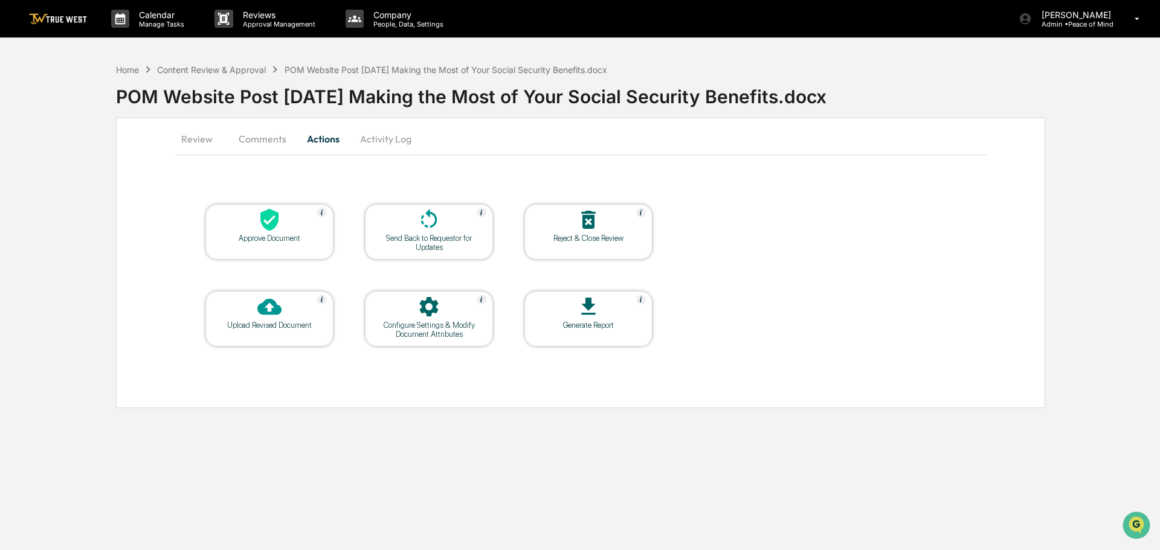
click at [269, 226] on icon at bounding box center [269, 220] width 18 height 22
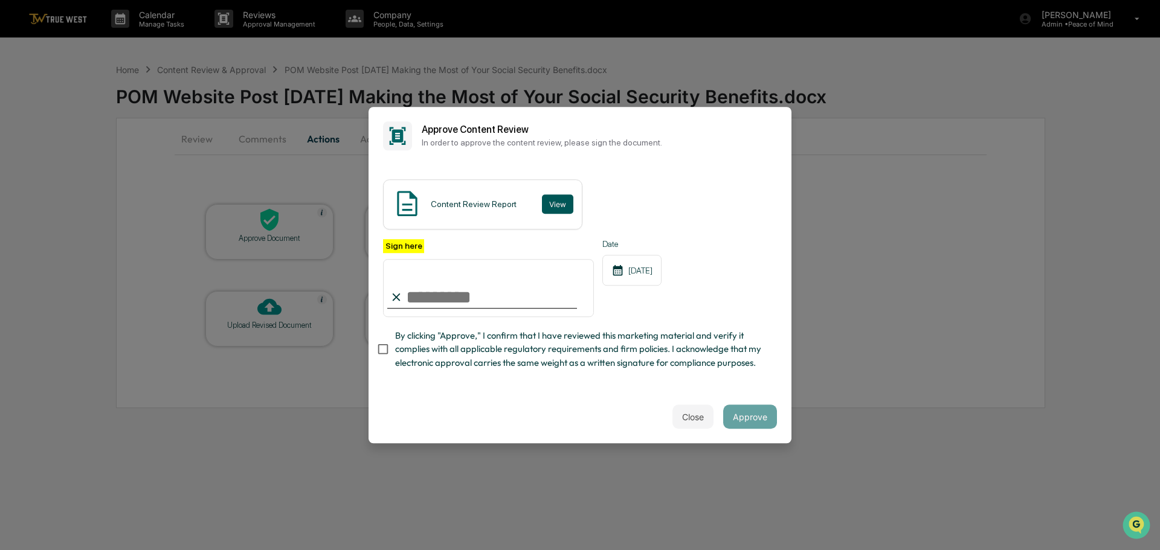
click at [552, 200] on button "View" at bounding box center [557, 203] width 31 height 19
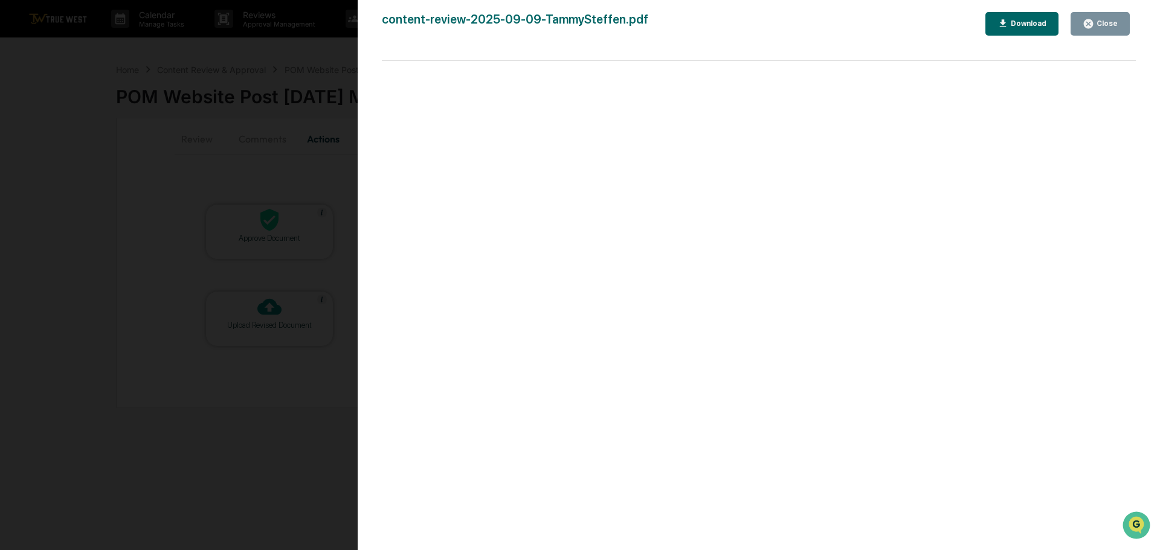
click at [319, 56] on div "Version History 09/09/2025, 06:48 PM Tammy Steffen content-review-2025-09-09-Ta…" at bounding box center [580, 275] width 1160 height 550
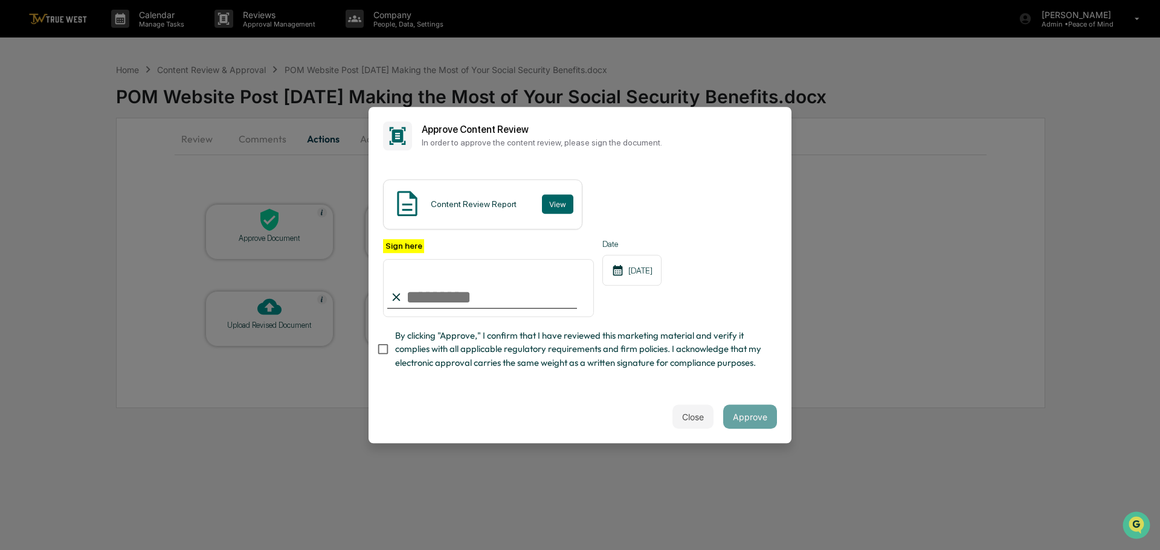
click at [451, 284] on input "Sign here" at bounding box center [488, 288] width 211 height 58
type input "**********"
click at [754, 422] on button "Approve" at bounding box center [750, 417] width 54 height 24
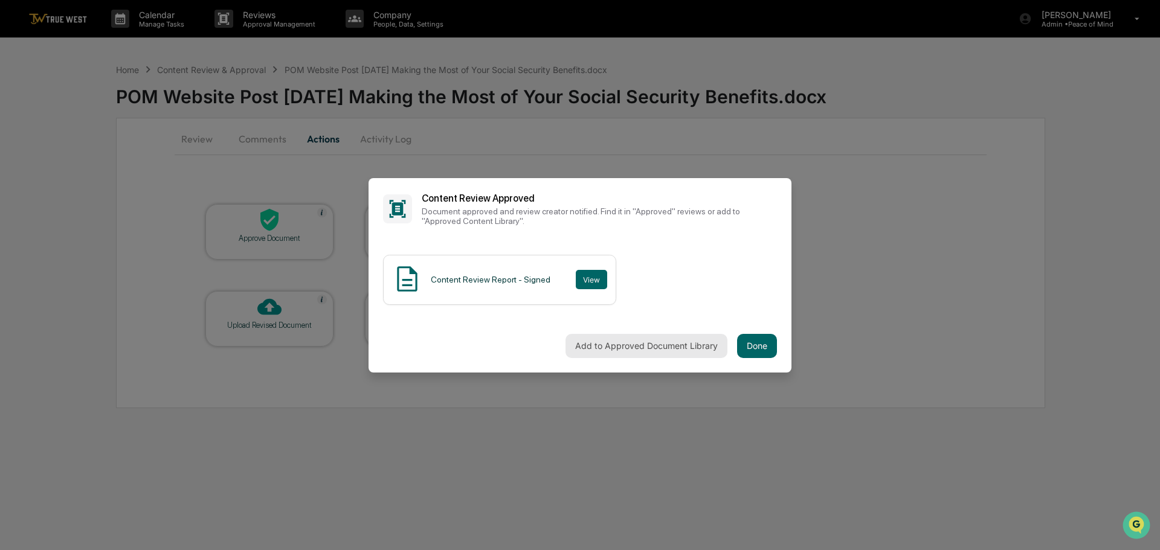
click at [642, 342] on button "Add to Approved Document Library" at bounding box center [646, 346] width 162 height 24
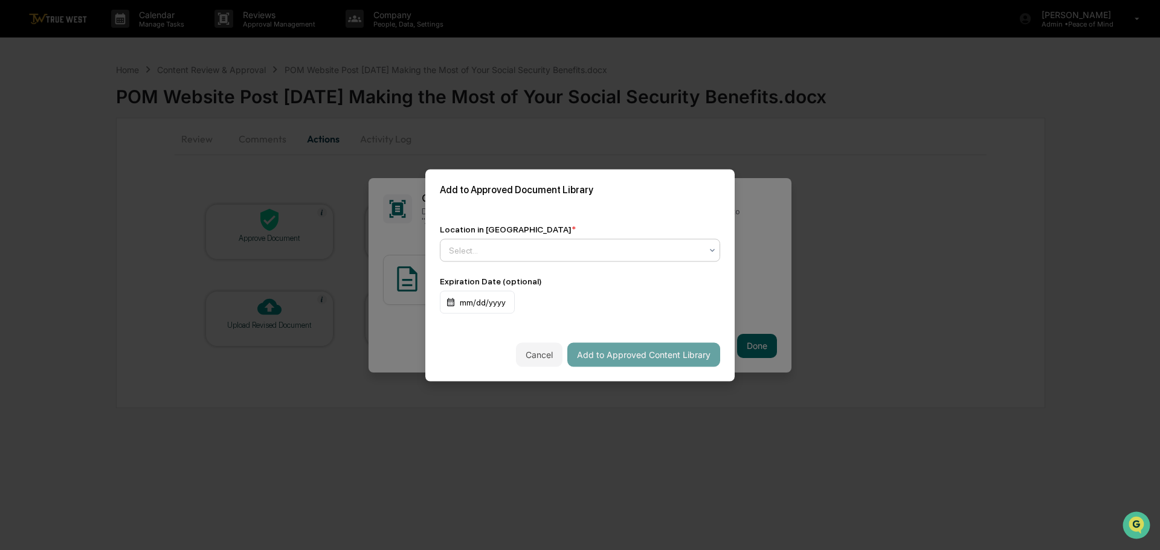
click at [586, 246] on div at bounding box center [575, 250] width 252 height 12
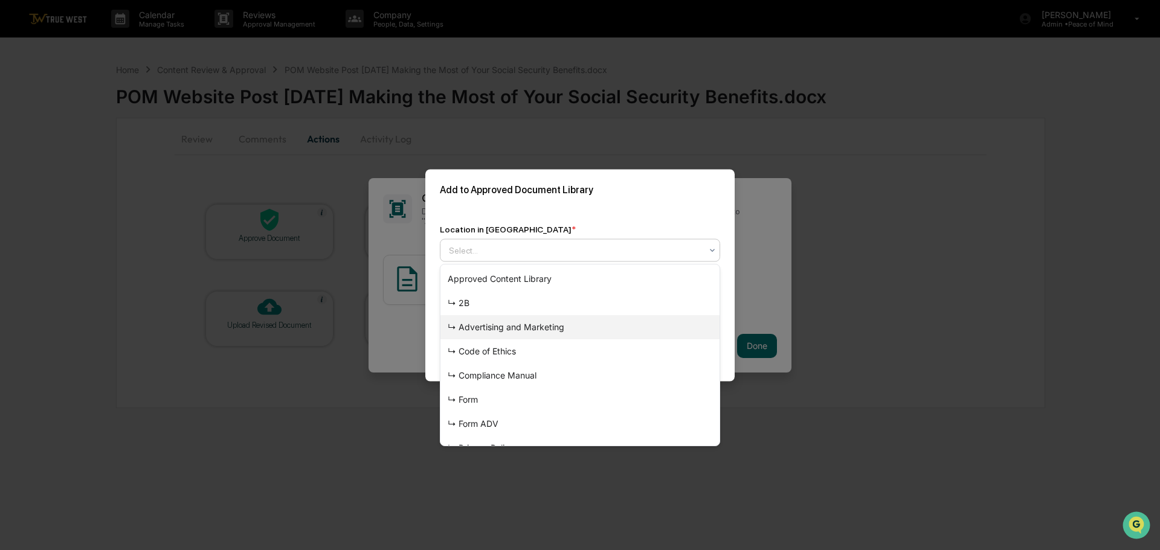
click at [515, 324] on div "↳ Advertising and Marketing" at bounding box center [579, 327] width 279 height 24
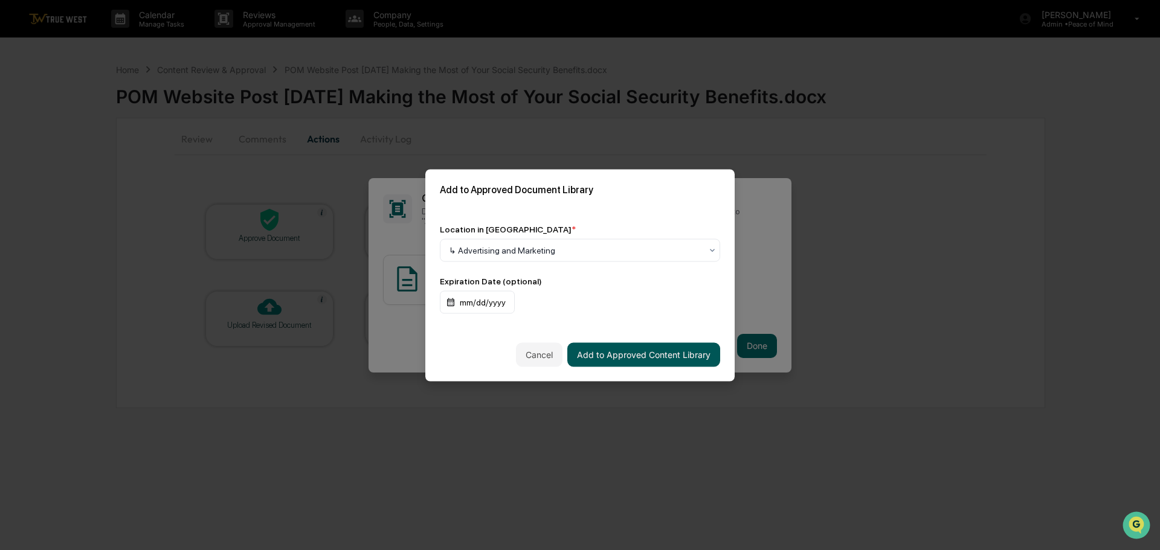
click at [606, 349] on button "Add to Approved Content Library" at bounding box center [643, 354] width 153 height 24
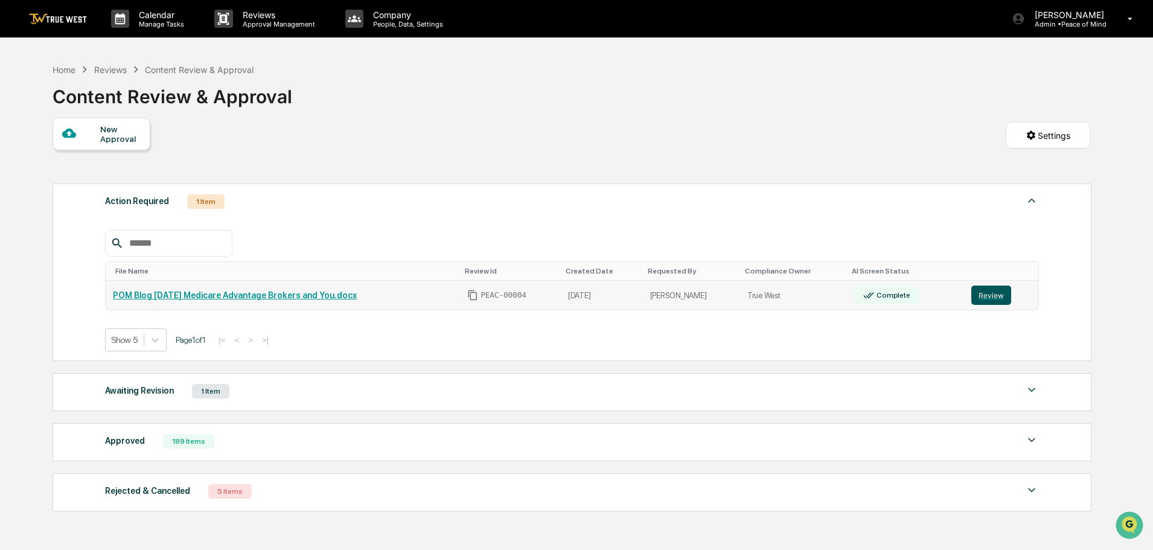
click at [996, 295] on button "Review" at bounding box center [992, 295] width 40 height 19
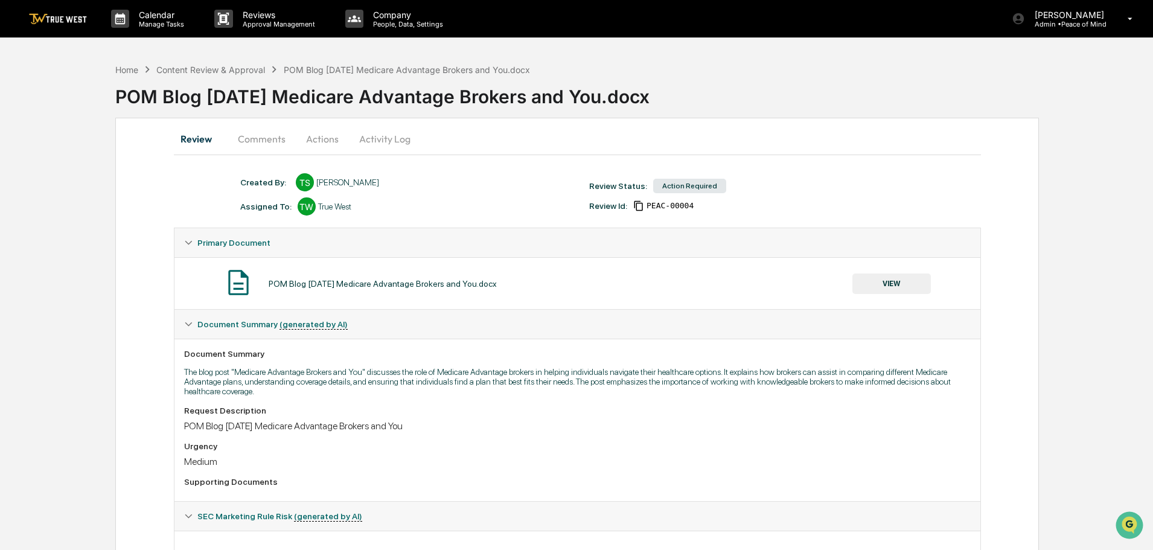
click at [316, 139] on button "Actions" at bounding box center [322, 138] width 54 height 29
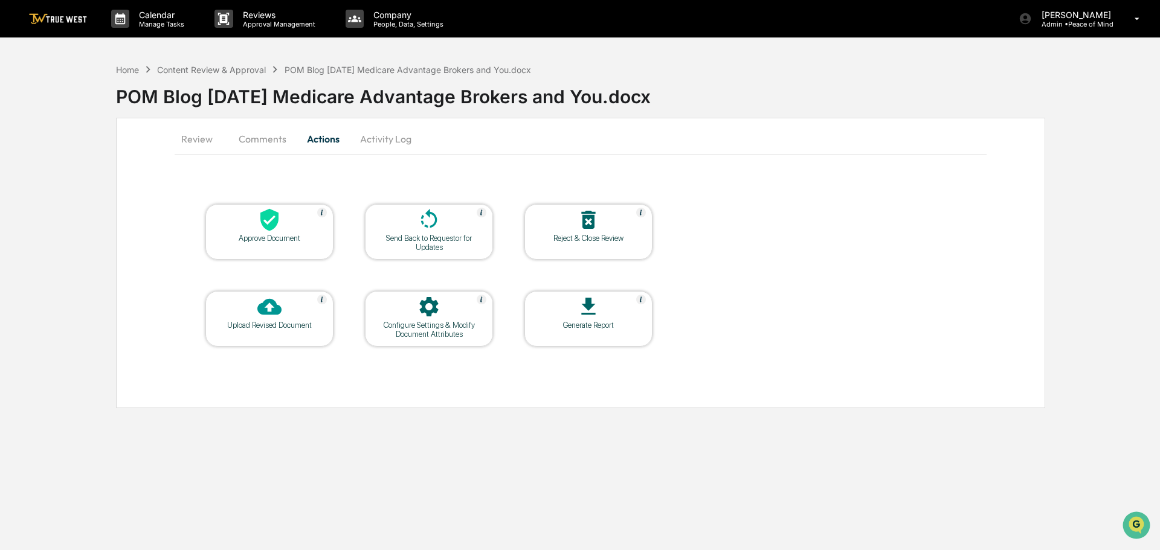
click at [265, 225] on icon at bounding box center [269, 220] width 18 height 22
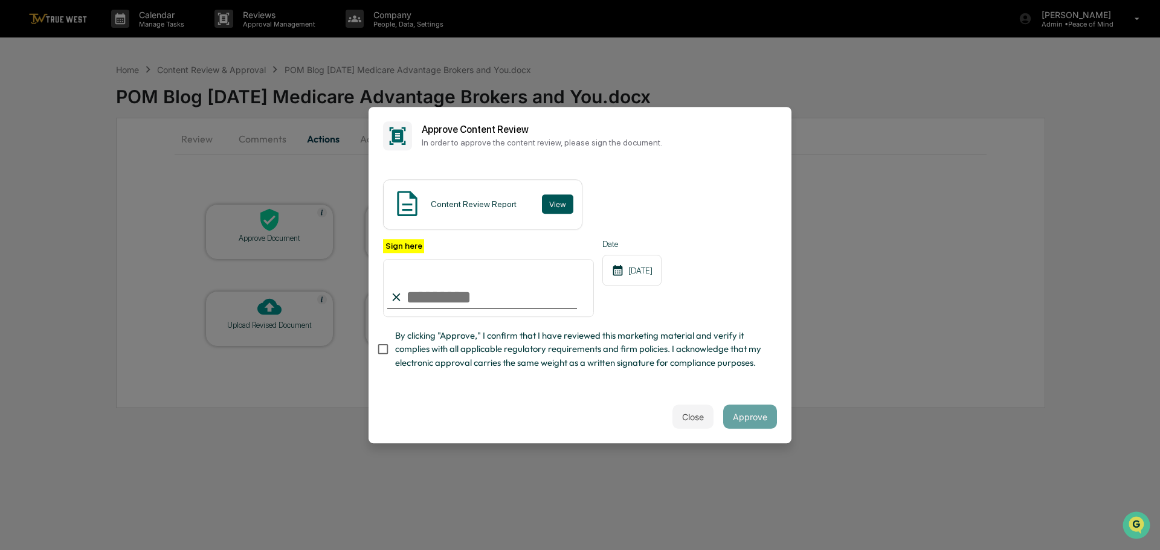
click at [550, 199] on button "View" at bounding box center [557, 203] width 31 height 19
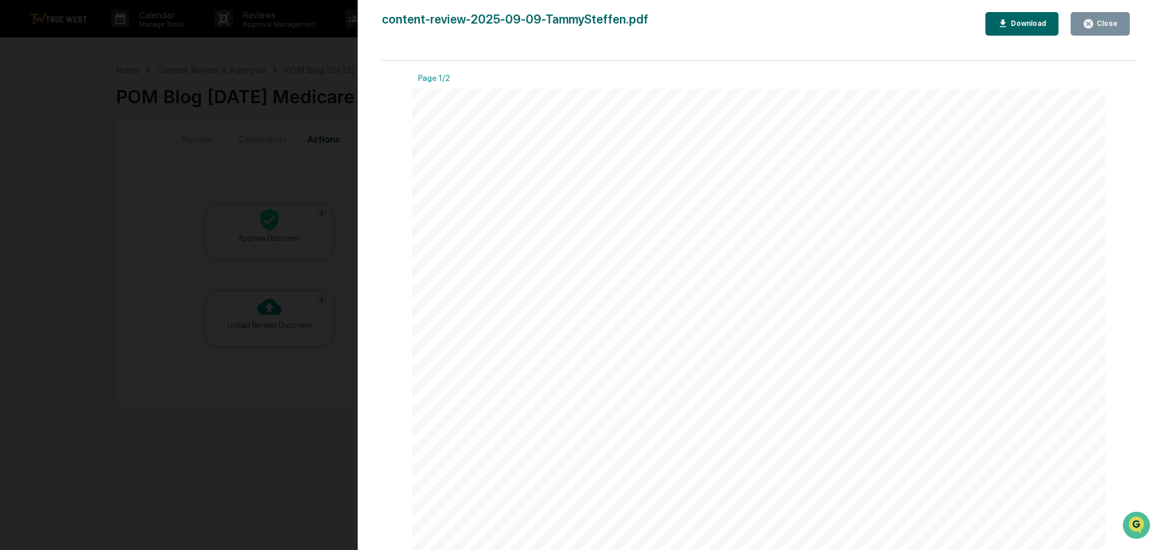
click at [330, 59] on div "Version History [DATE] 06:50 PM [PERSON_NAME] content-review-2025-09-09-TammySt…" at bounding box center [580, 275] width 1160 height 550
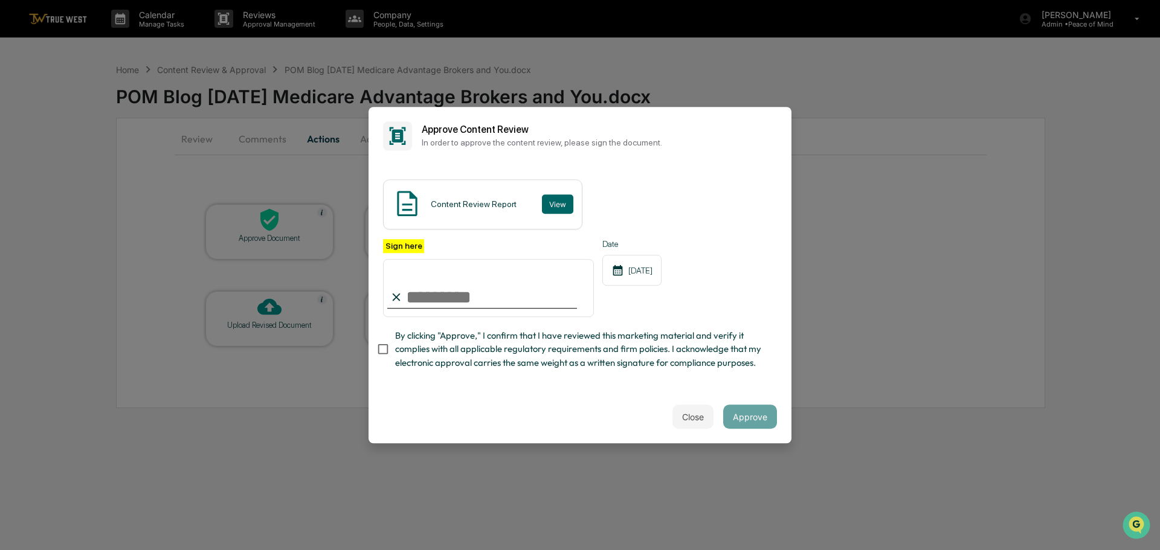
click at [486, 289] on input "Sign here" at bounding box center [488, 288] width 211 height 58
type input "**********"
click at [744, 417] on button "Approve" at bounding box center [750, 417] width 54 height 24
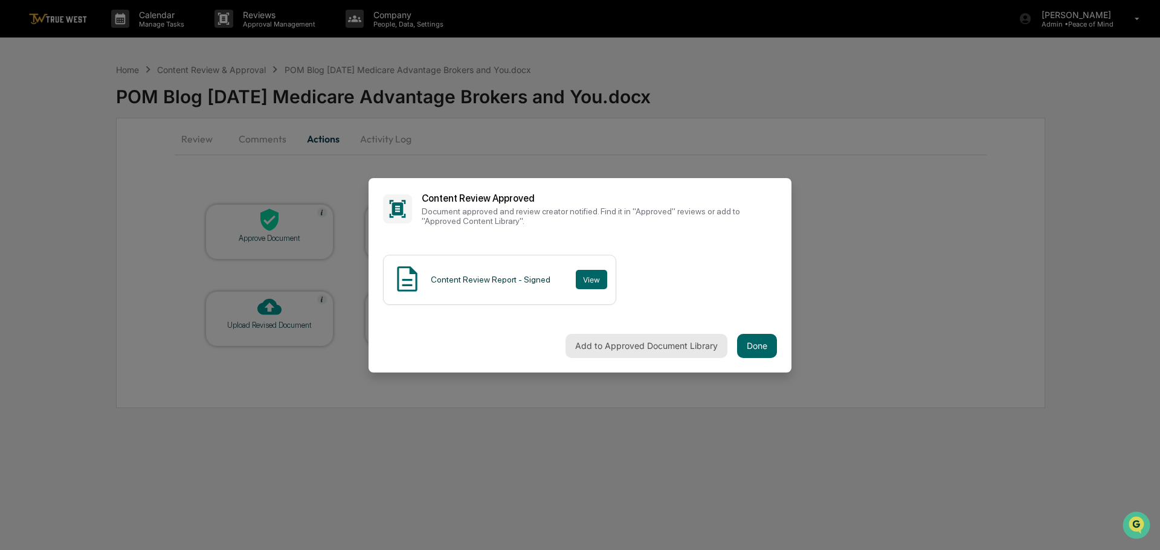
click at [655, 349] on button "Add to Approved Document Library" at bounding box center [646, 346] width 162 height 24
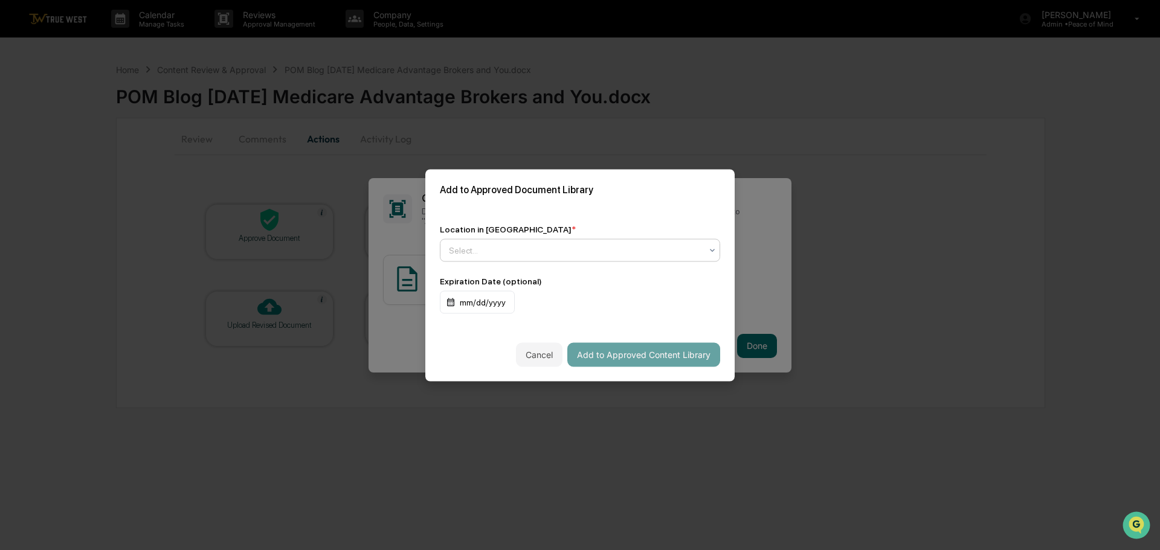
click at [619, 249] on div at bounding box center [575, 250] width 252 height 12
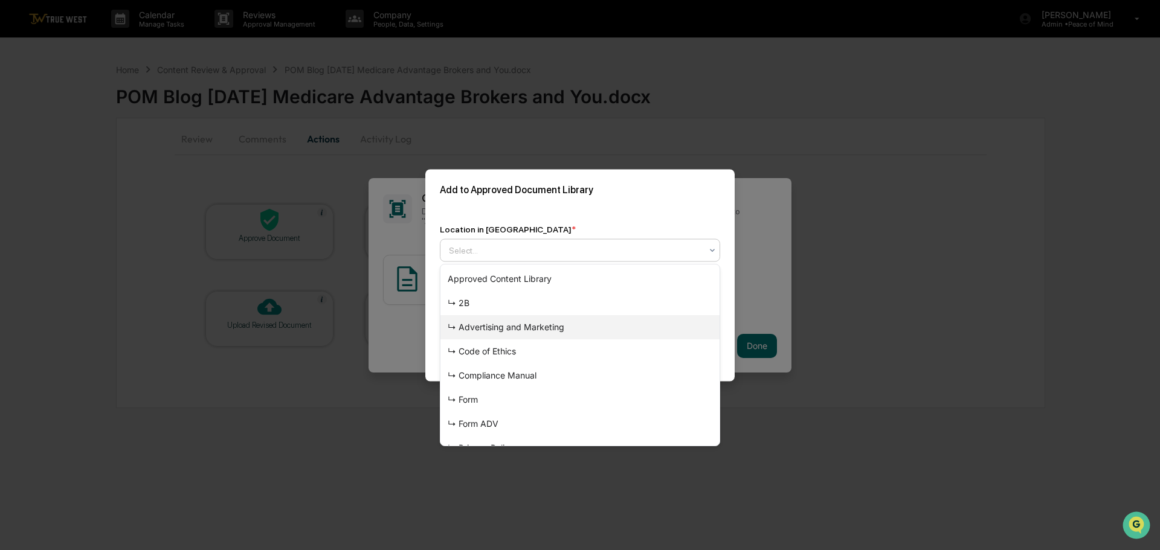
click at [521, 330] on div "↳ Advertising and Marketing" at bounding box center [579, 327] width 279 height 24
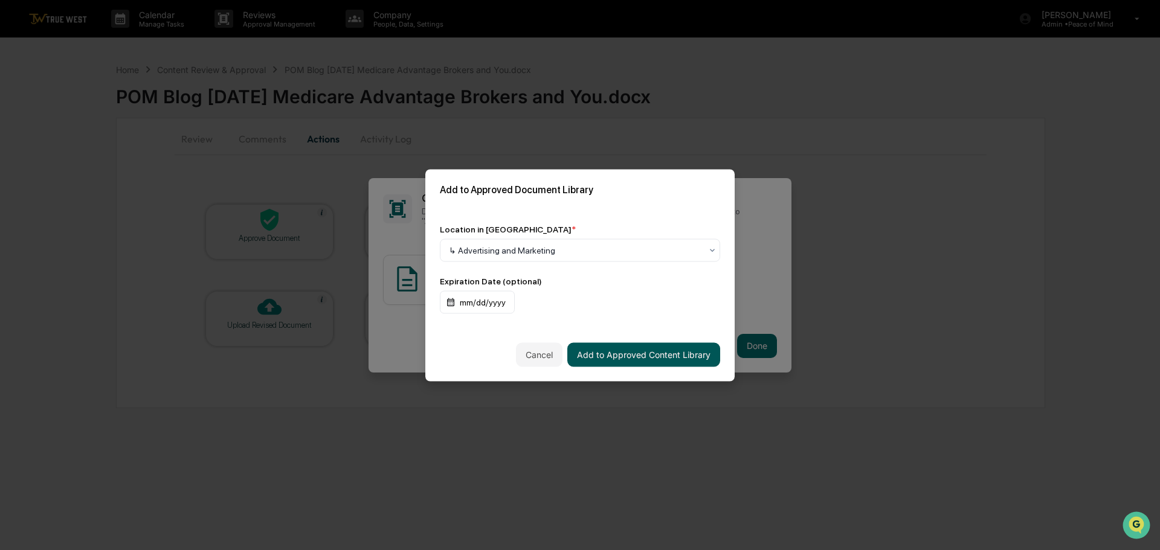
click at [632, 354] on button "Add to Approved Content Library" at bounding box center [643, 354] width 153 height 24
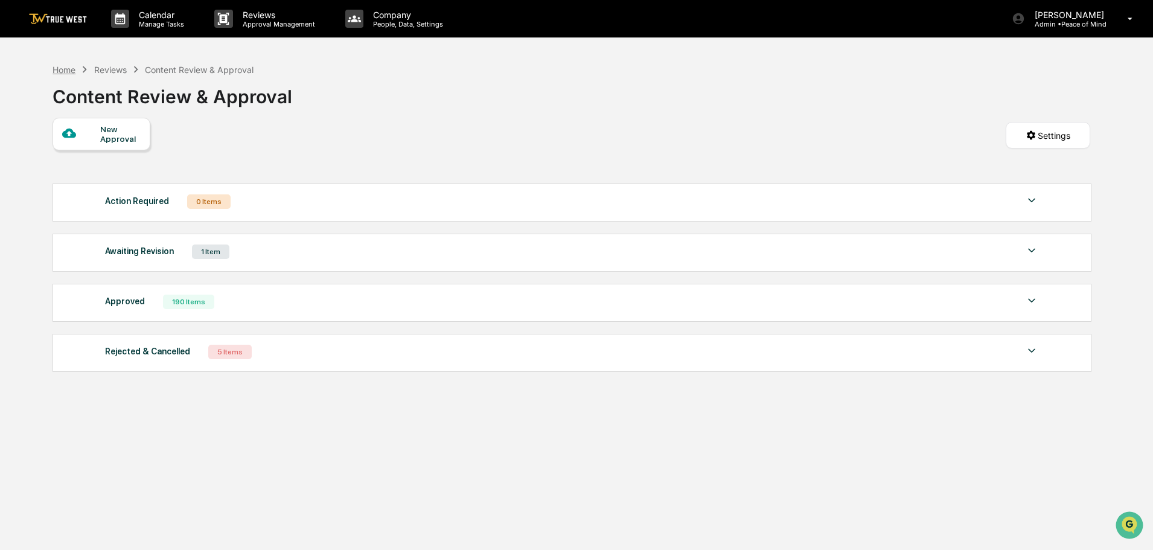
click at [60, 65] on div "Home" at bounding box center [64, 70] width 23 height 10
